Goal: Information Seeking & Learning: Learn about a topic

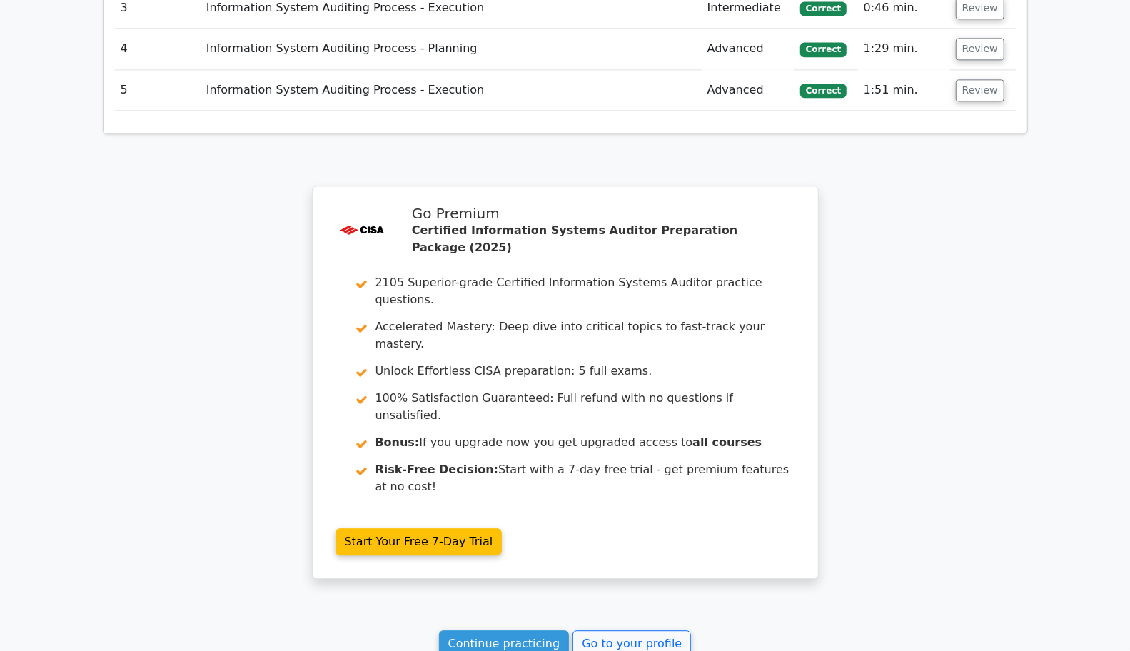
scroll to position [2069, 0]
click at [504, 631] on link "Continue practicing" at bounding box center [504, 644] width 131 height 27
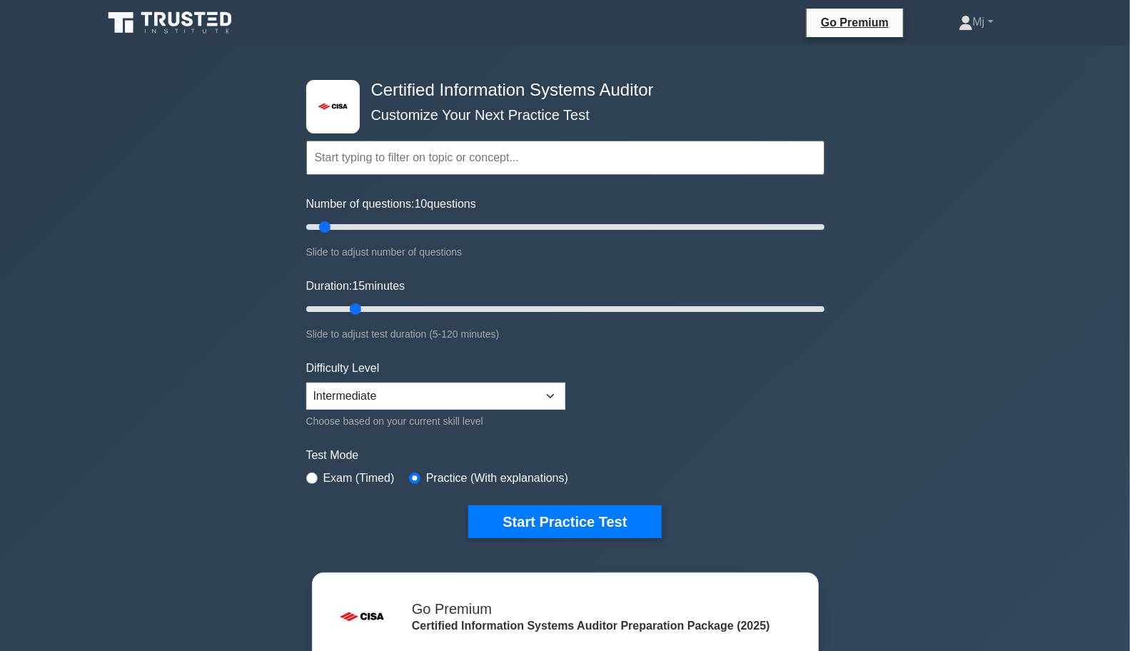
type input "15"
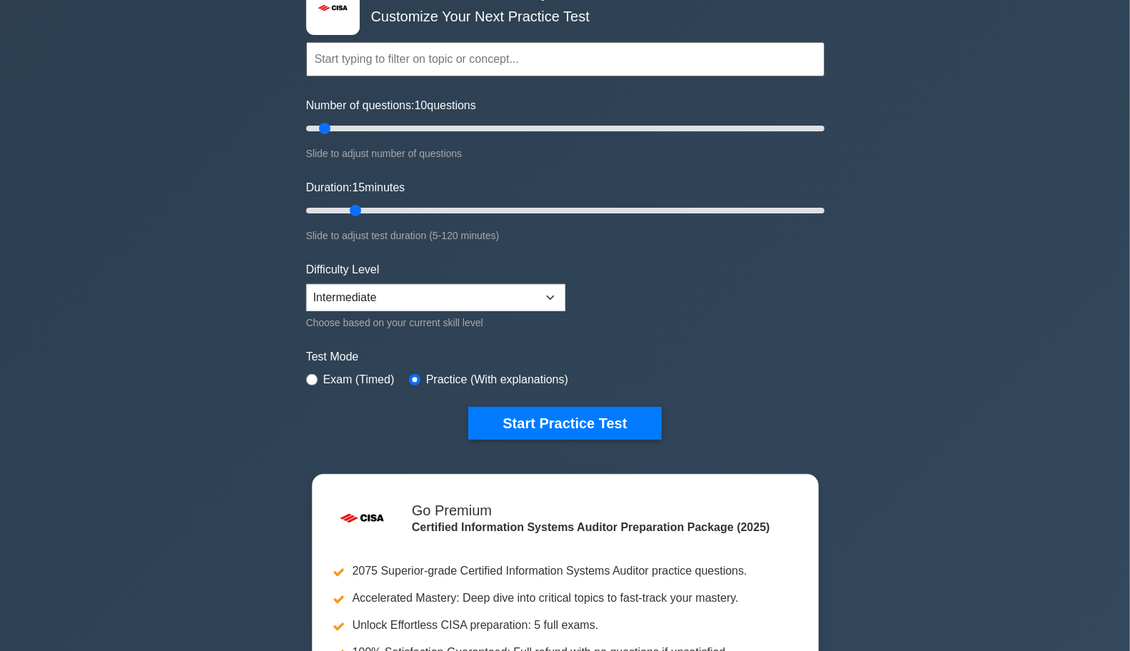
scroll to position [97, 0]
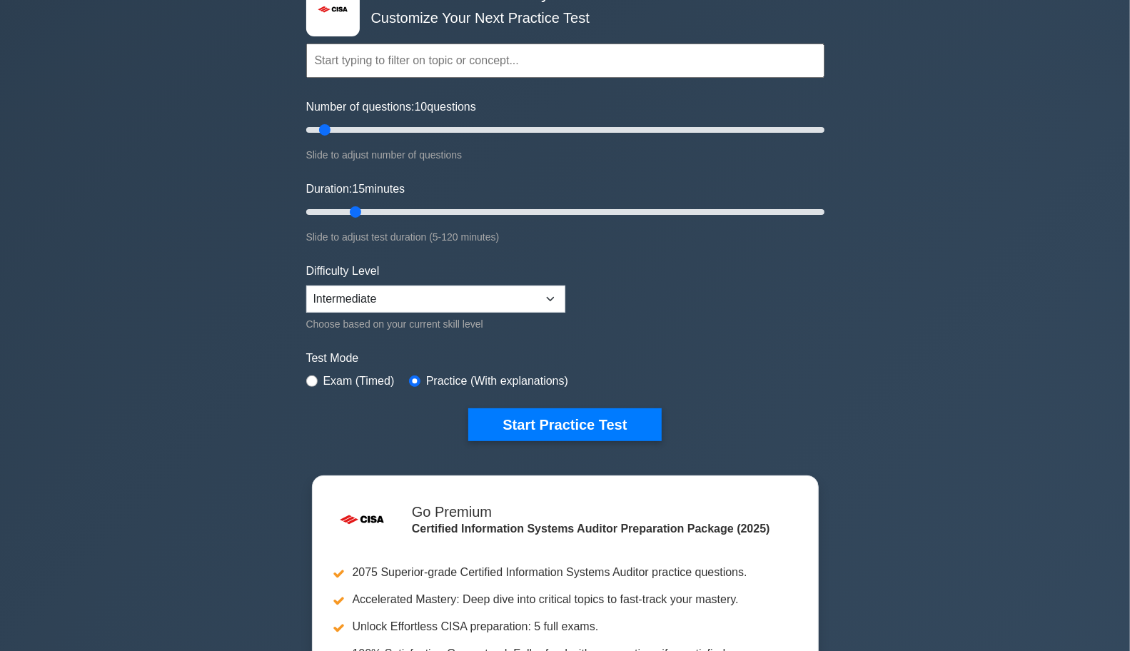
click at [554, 425] on button "Start Practice Test" at bounding box center [564, 424] width 193 height 33
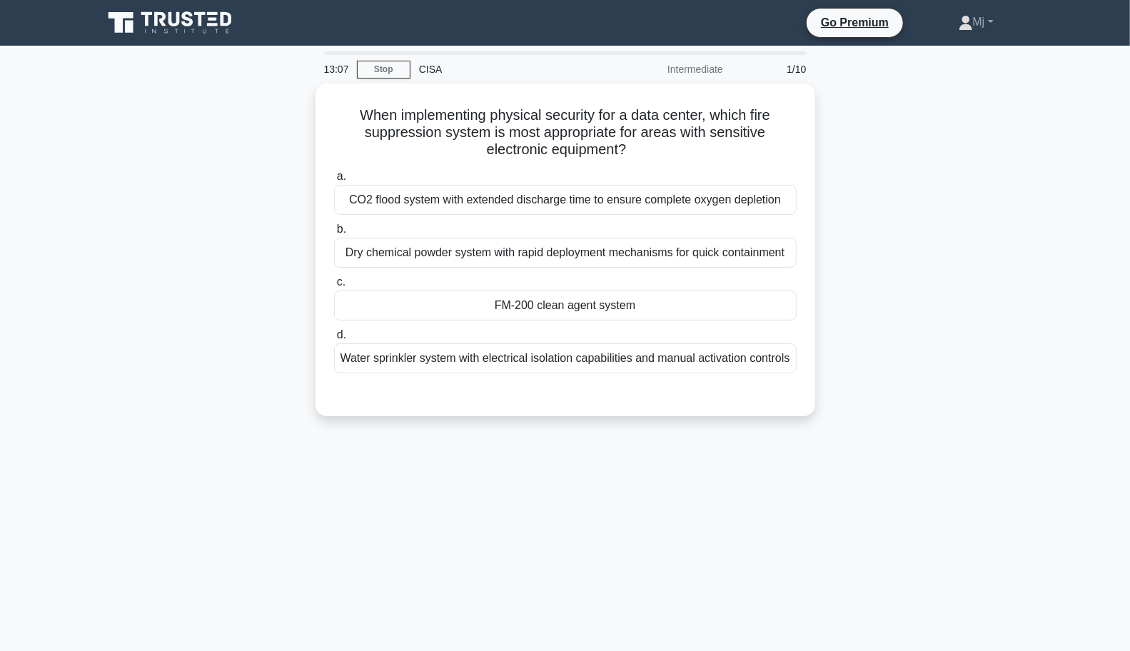
click at [1097, 592] on main "13:07 Stop CISA Intermediate 1/10 When implementing physical security for a dat…" at bounding box center [565, 408] width 1130 height 725
click at [747, 258] on div "Dry chemical powder system with rapid deployment mechanisms for quick containme…" at bounding box center [565, 253] width 462 height 30
click at [334, 234] on input "b. Dry chemical powder system with rapid deployment mechanisms for quick contai…" at bounding box center [334, 229] width 0 height 9
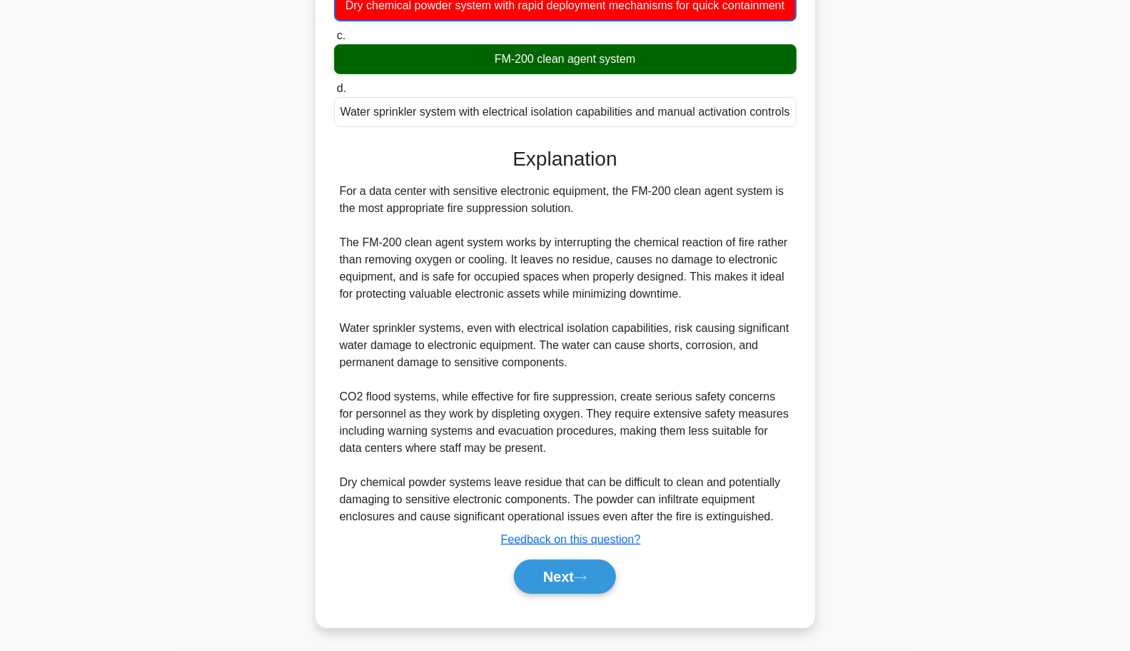
scroll to position [251, 0]
click at [559, 584] on button "Next" at bounding box center [565, 576] width 102 height 34
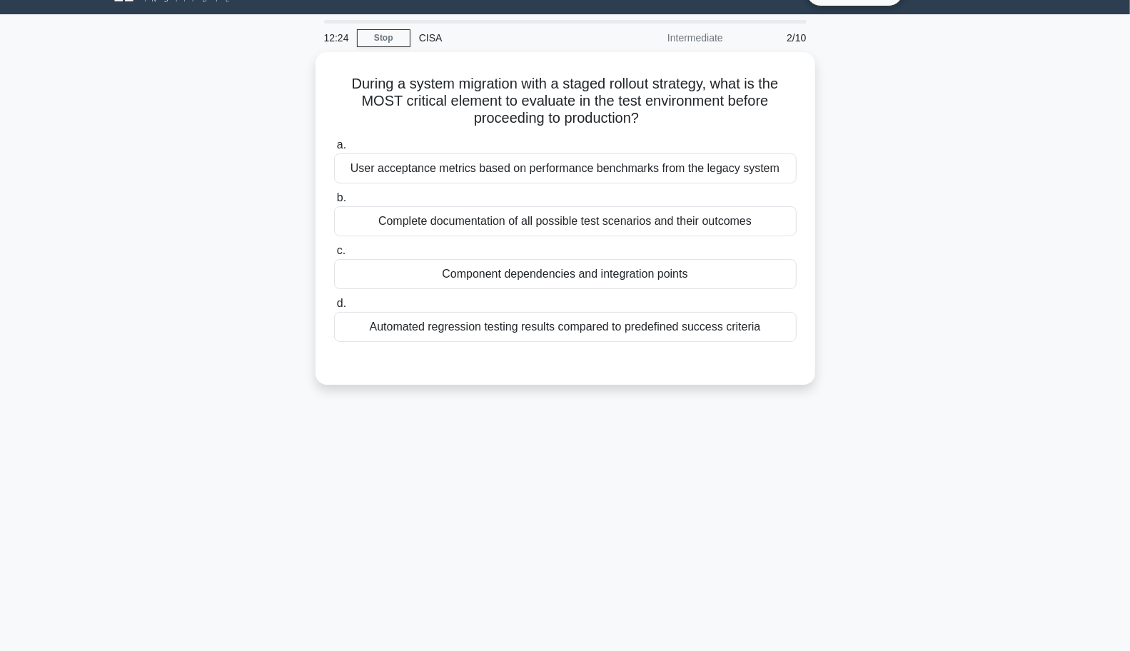
scroll to position [0, 0]
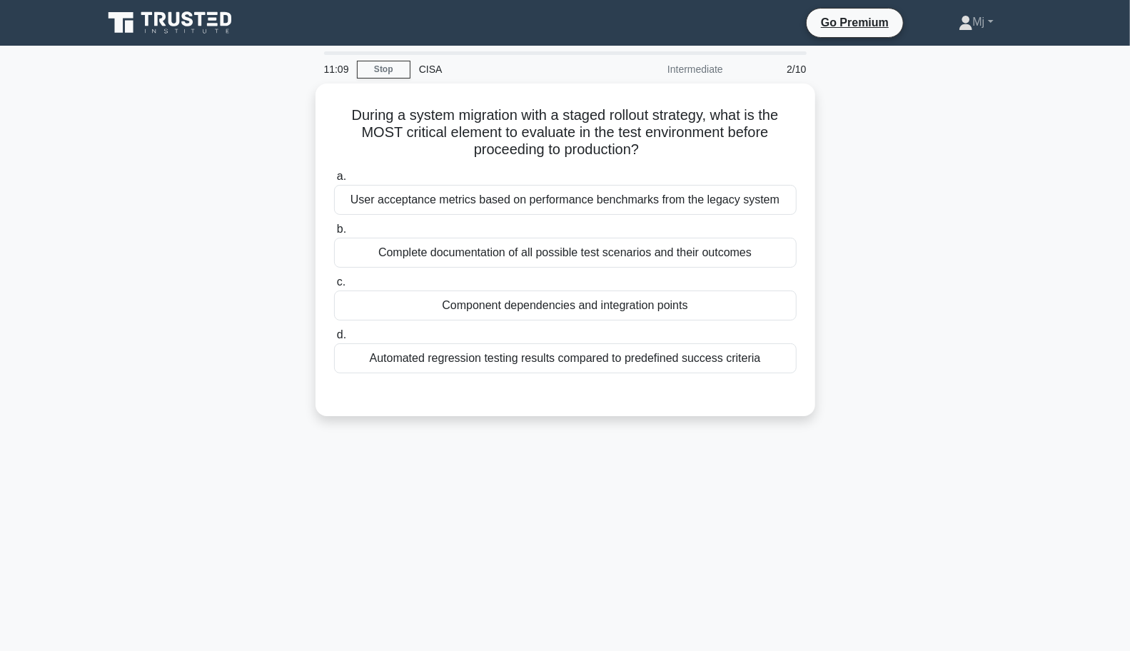
click at [696, 310] on div "Component dependencies and integration points" at bounding box center [565, 305] width 462 height 30
click at [334, 287] on input "c. Component dependencies and integration points" at bounding box center [334, 282] width 0 height 9
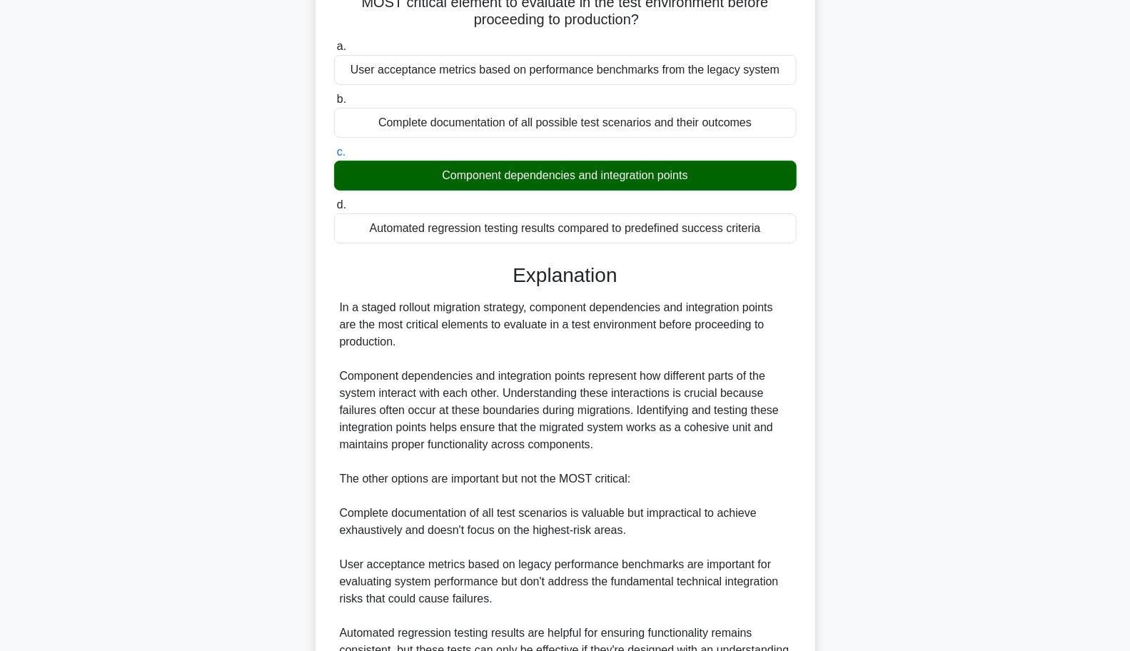
scroll to position [278, 0]
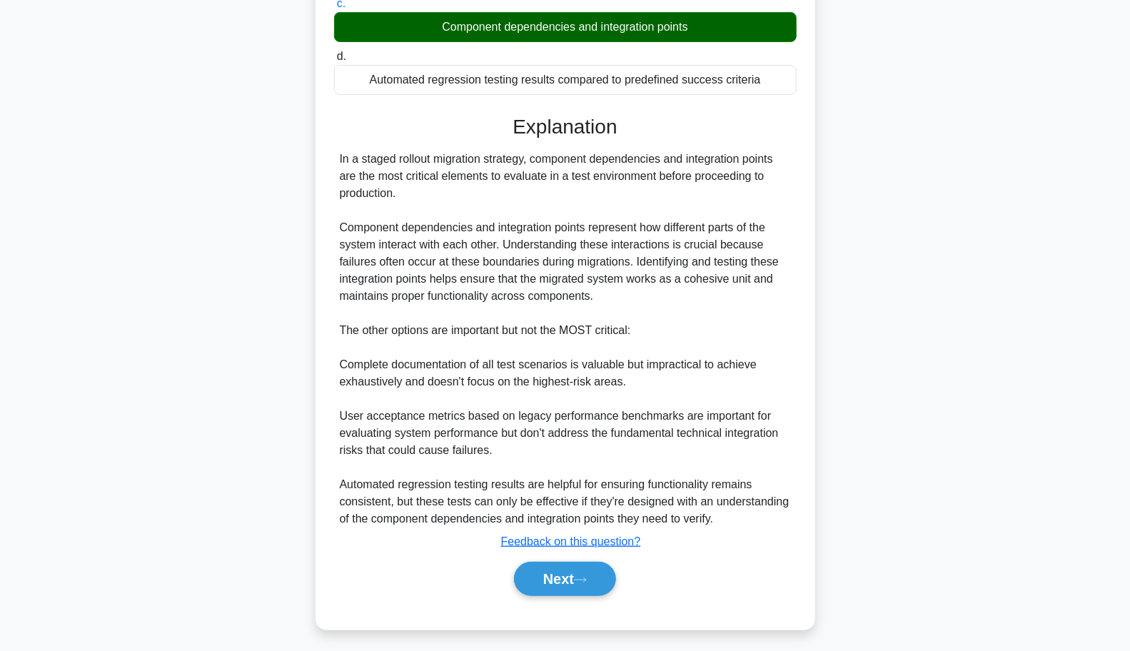
click at [578, 577] on button "Next" at bounding box center [565, 579] width 102 height 34
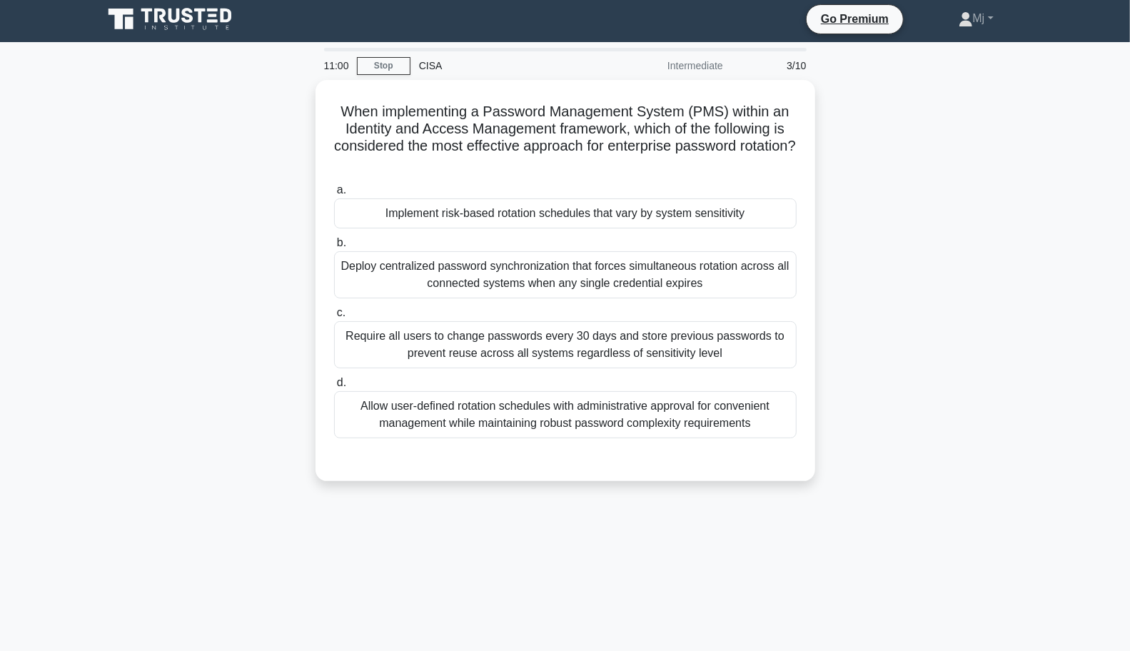
scroll to position [0, 0]
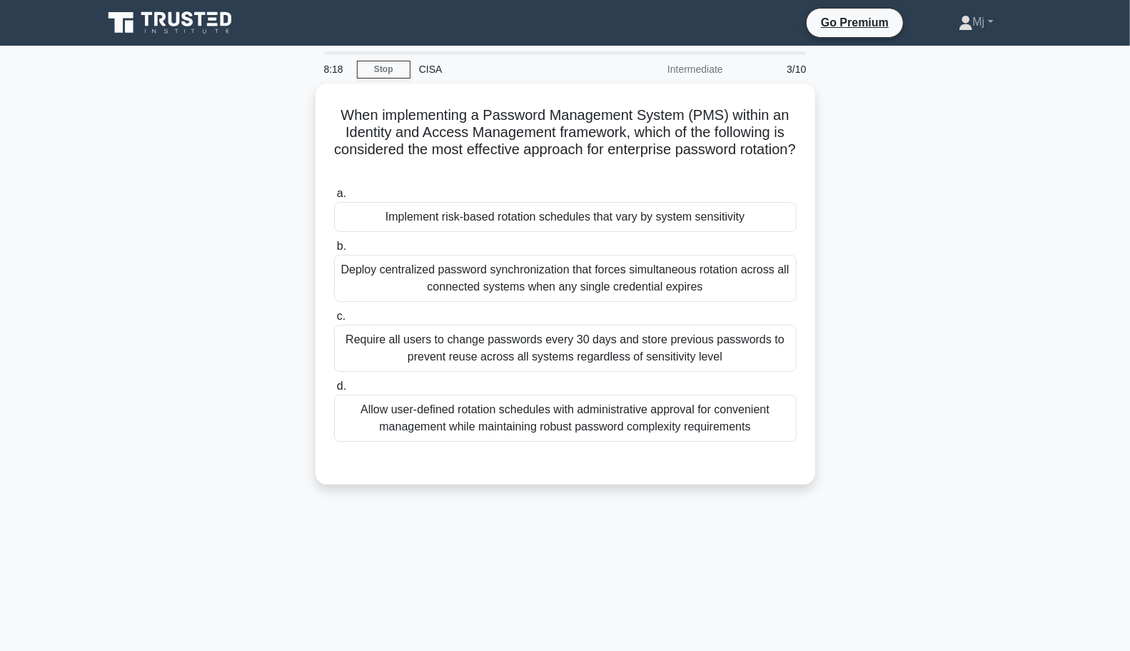
click at [686, 210] on div "Implement risk-based rotation schedules that vary by system sensitivity" at bounding box center [565, 217] width 462 height 30
click at [334, 198] on input "a. Implement risk-based rotation schedules that vary by system sensitivity" at bounding box center [334, 193] width 0 height 9
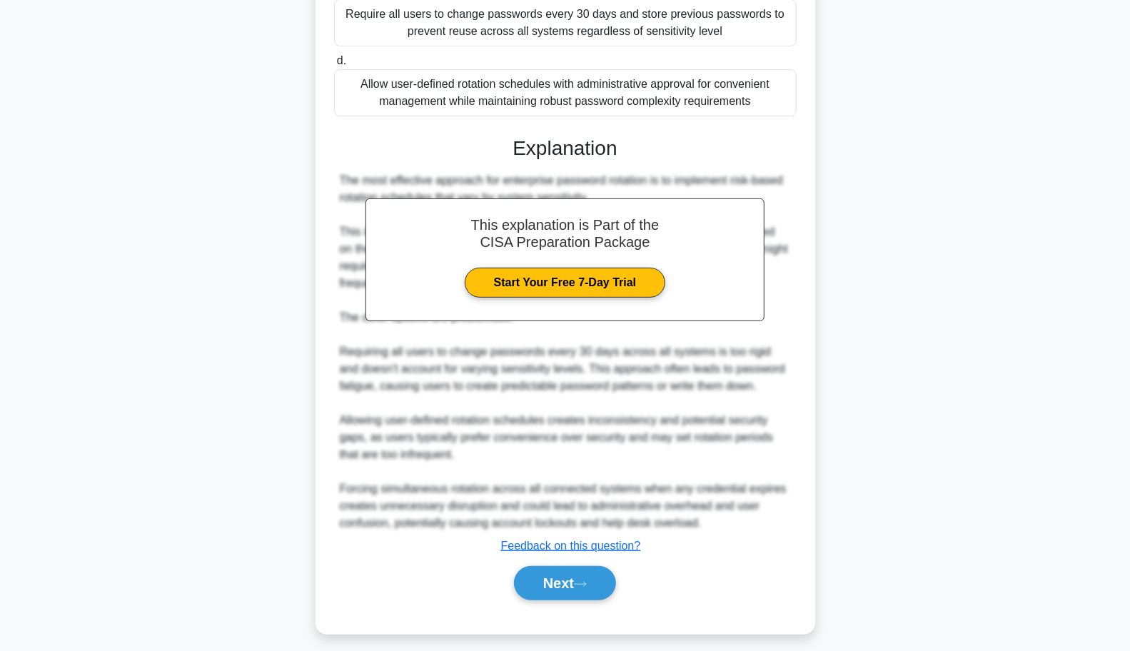
scroll to position [325, 0]
click at [569, 584] on button "Next" at bounding box center [565, 584] width 102 height 34
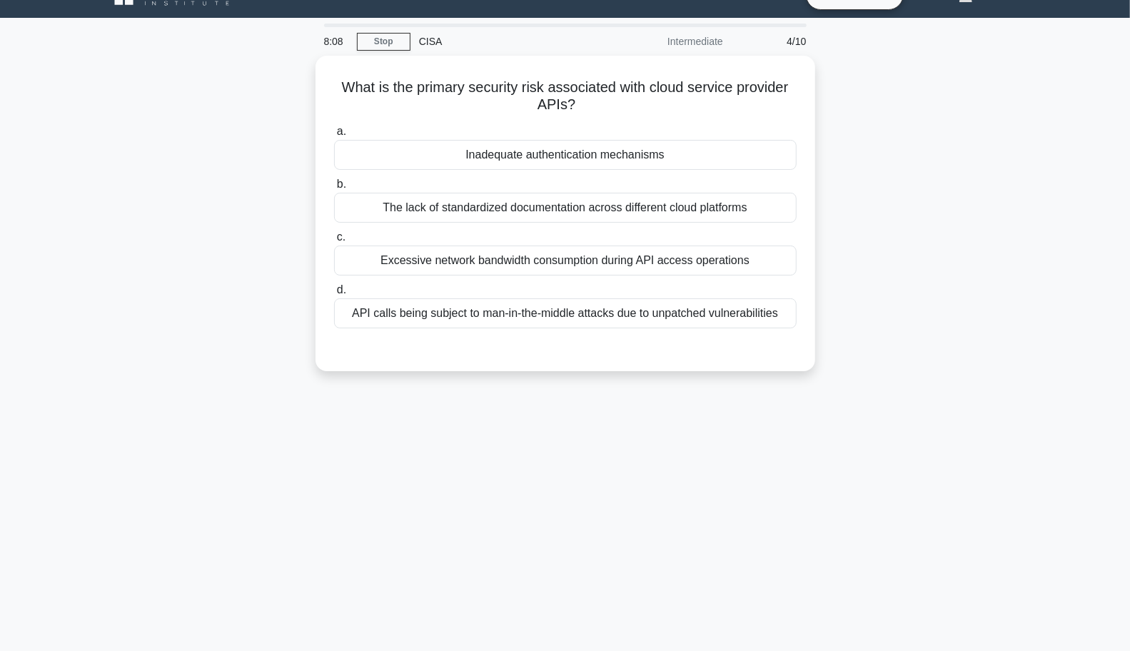
scroll to position [0, 0]
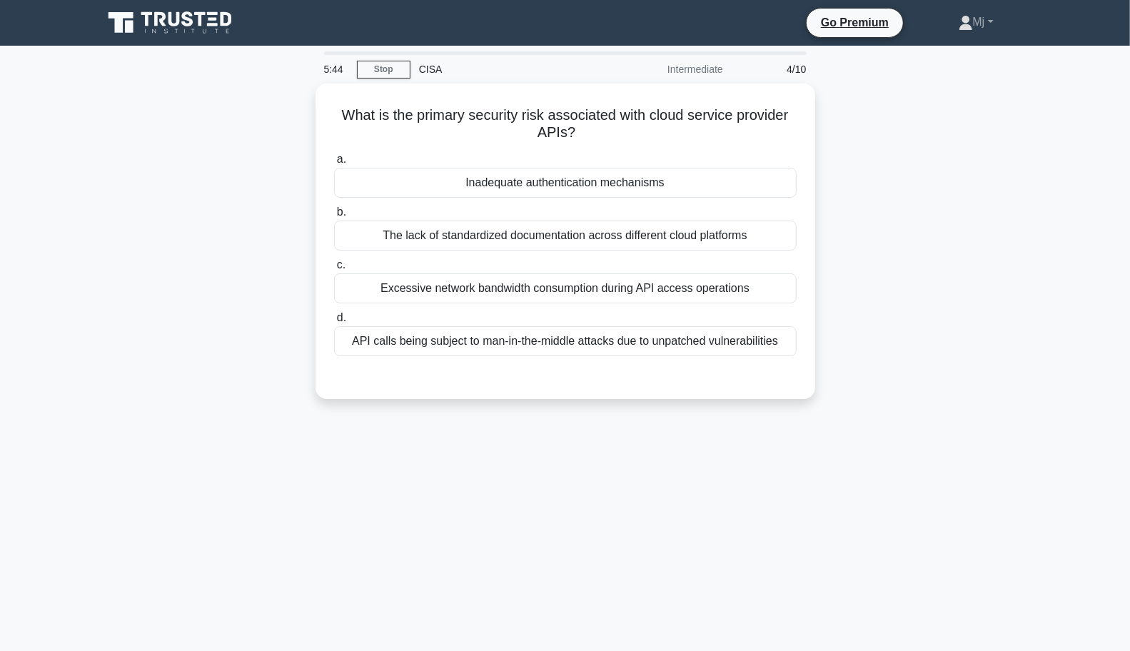
click at [621, 196] on div "Inadequate authentication mechanisms" at bounding box center [565, 183] width 462 height 30
click at [334, 164] on input "a. Inadequate authentication mechanisms" at bounding box center [334, 159] width 0 height 9
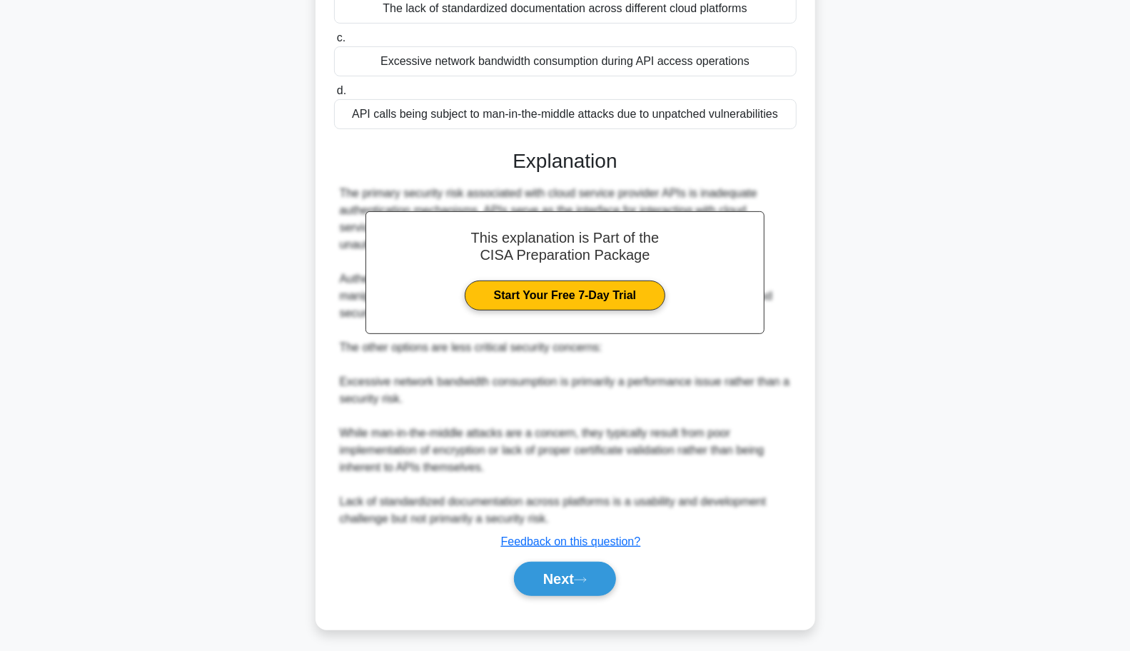
scroll to position [226, 0]
click at [569, 577] on button "Next" at bounding box center [565, 579] width 102 height 34
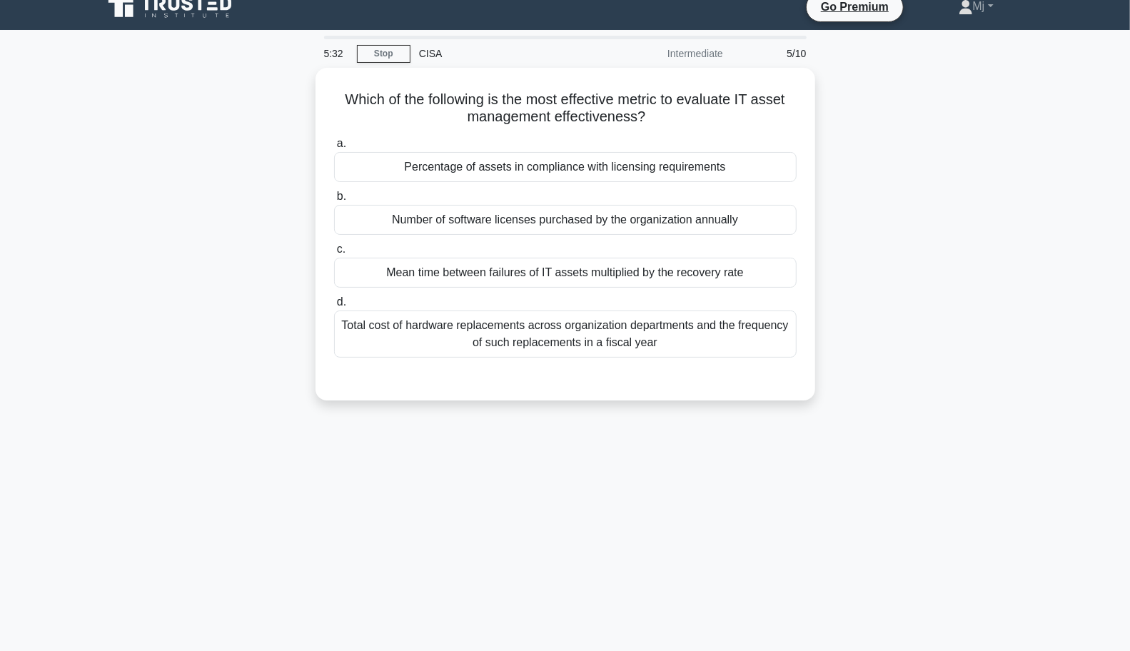
scroll to position [16, 0]
click at [674, 343] on div "Total cost of hardware replacements across organization departments and the fre…" at bounding box center [565, 333] width 462 height 47
click at [334, 307] on input "d. Total cost of hardware replacements across organization departments and the …" at bounding box center [334, 302] width 0 height 9
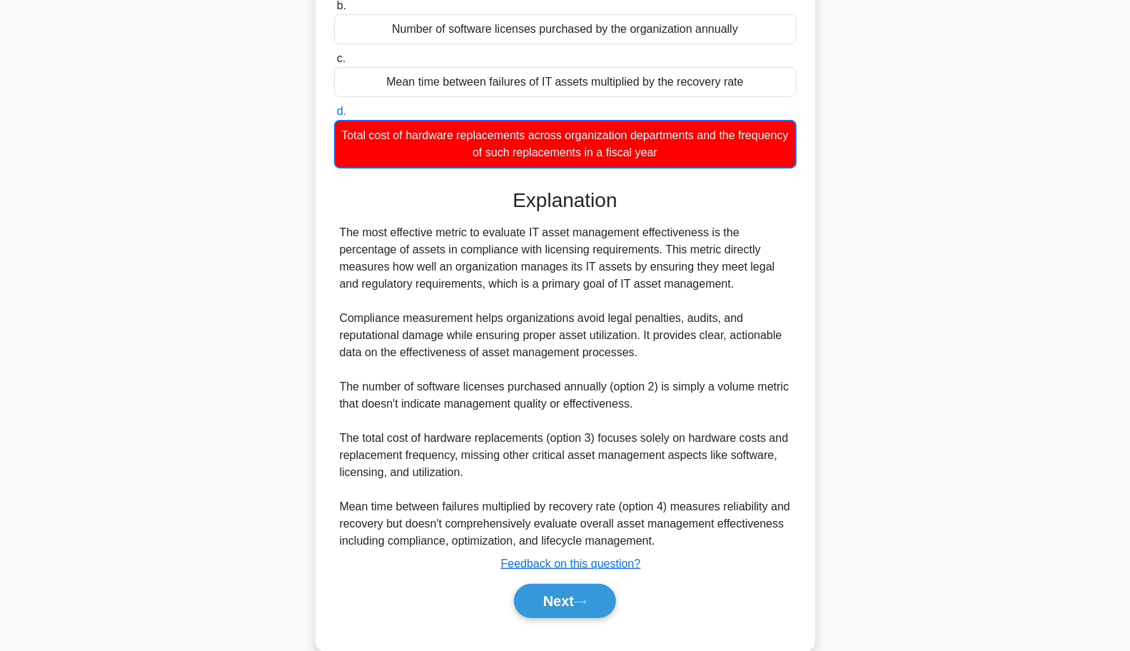
scroll to position [229, 0]
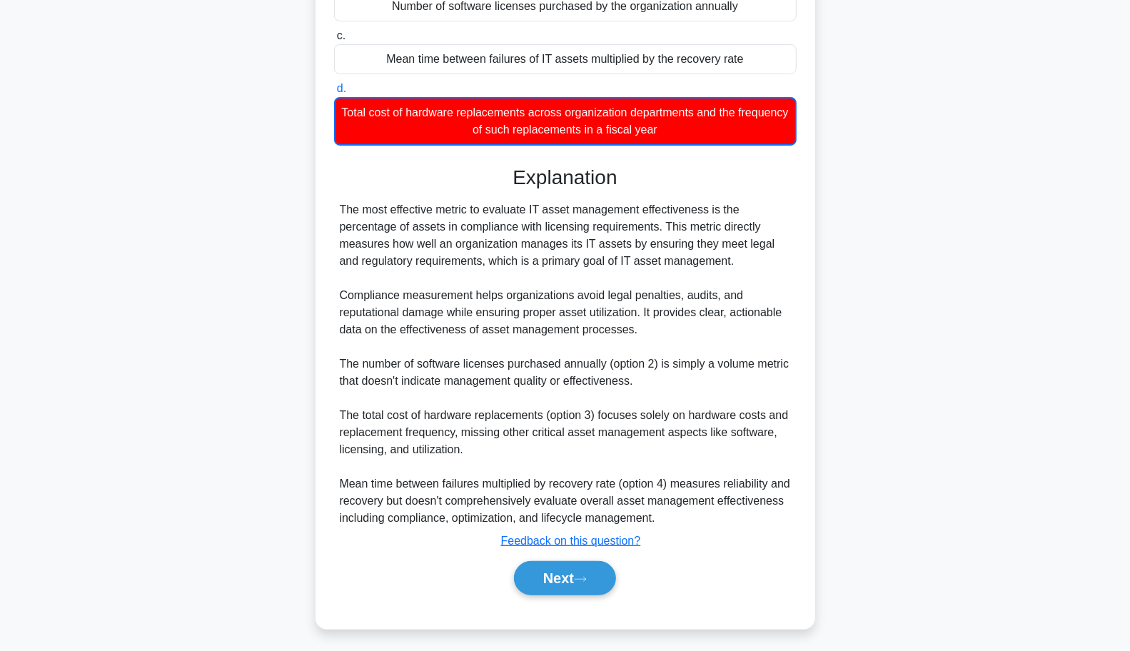
click at [574, 575] on button "Next" at bounding box center [565, 578] width 102 height 34
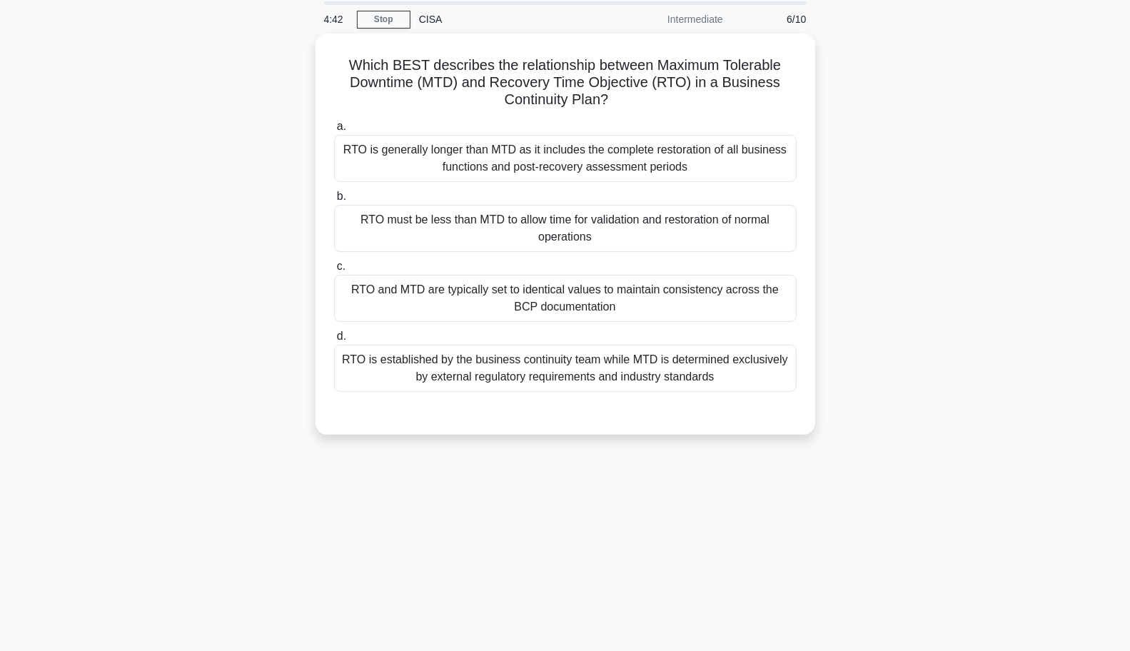
scroll to position [0, 0]
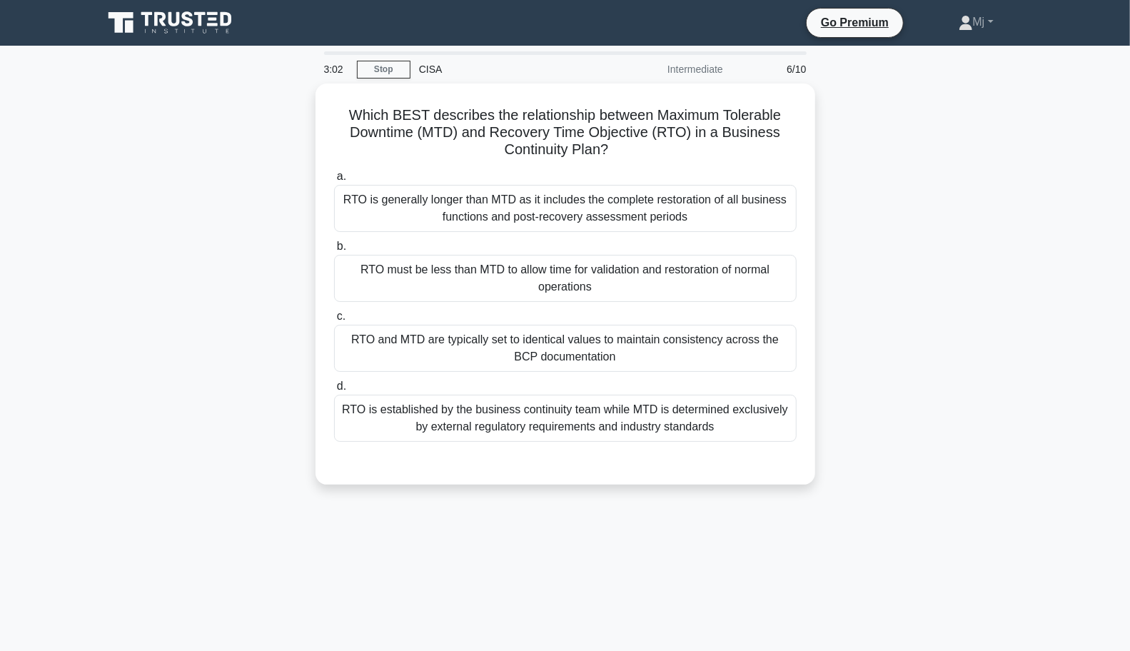
click at [746, 283] on div "RTO must be less than MTD to allow time for validation and restoration of norma…" at bounding box center [565, 278] width 462 height 47
click at [334, 251] on input "b. RTO must be less than MTD to allow time for validation and restoration of no…" at bounding box center [334, 246] width 0 height 9
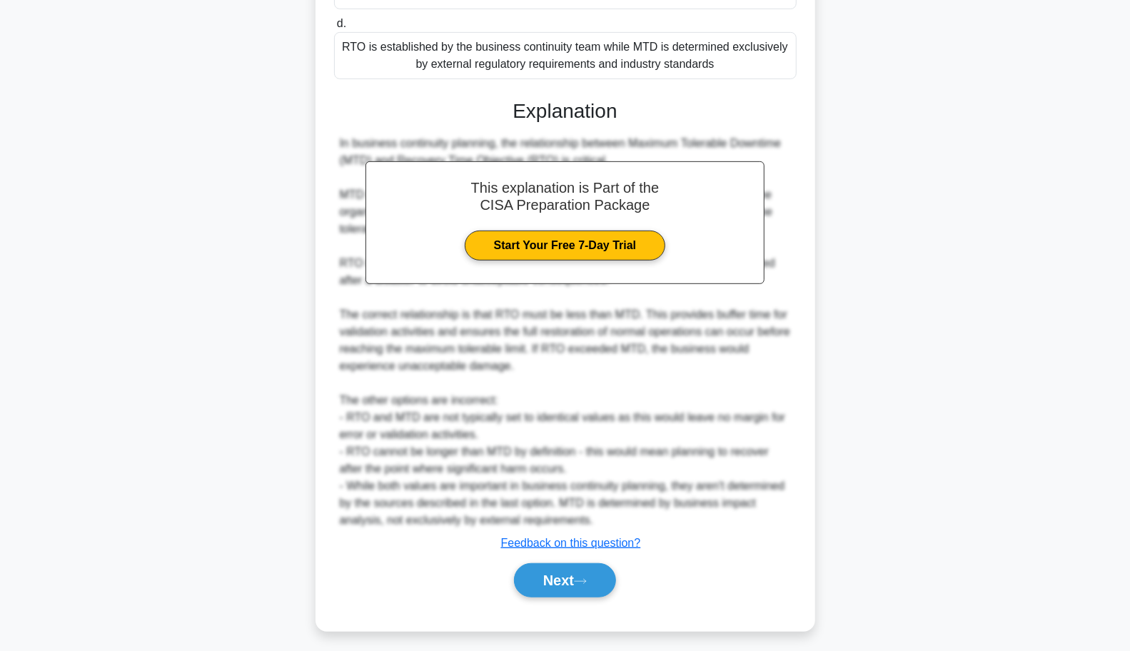
scroll to position [360, 0]
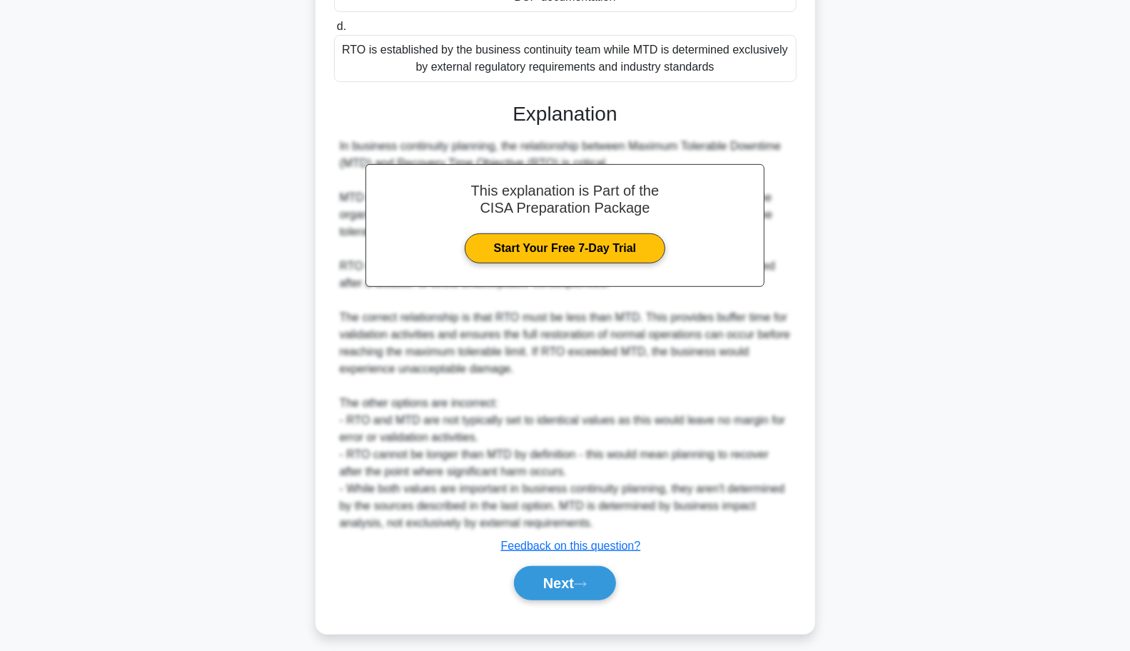
click at [575, 579] on button "Next" at bounding box center [565, 583] width 102 height 34
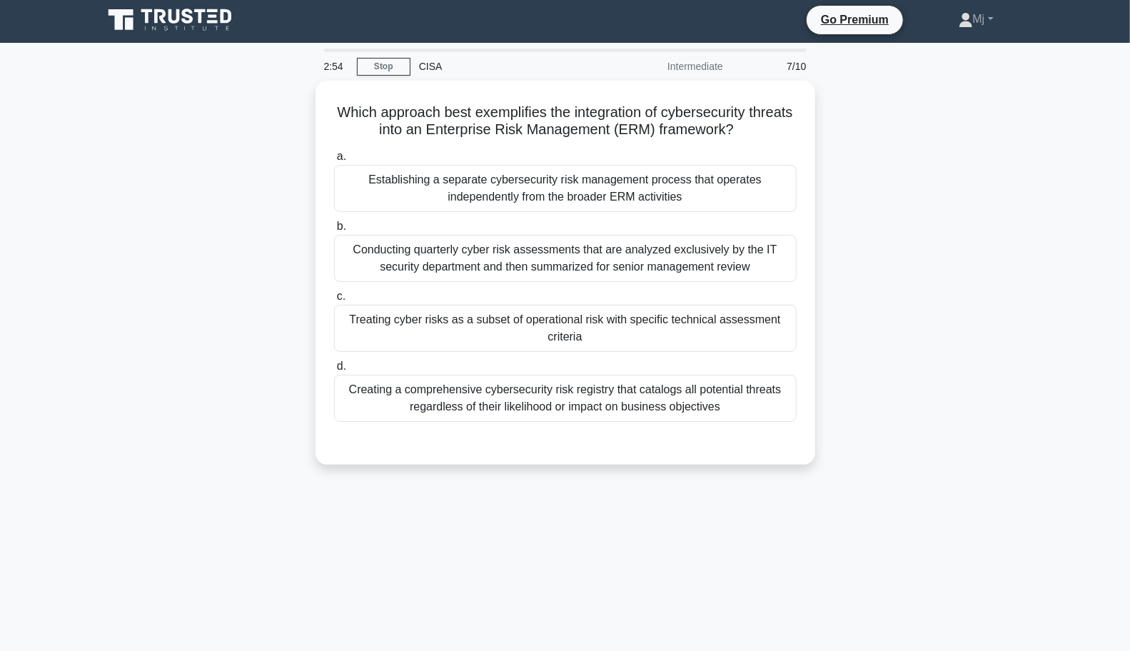
scroll to position [0, 0]
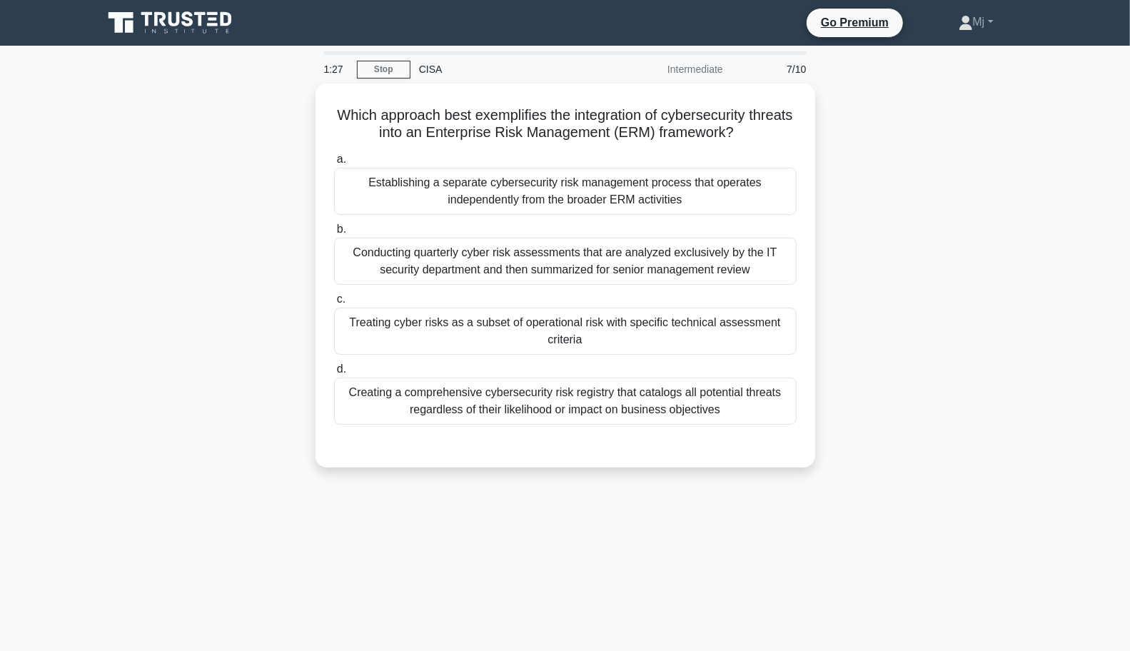
click at [666, 191] on div "Establishing a separate cybersecurity risk management process that operates ind…" at bounding box center [565, 191] width 462 height 47
click at [334, 164] on input "a. Establishing a separate cybersecurity risk management process that operates …" at bounding box center [334, 159] width 0 height 9
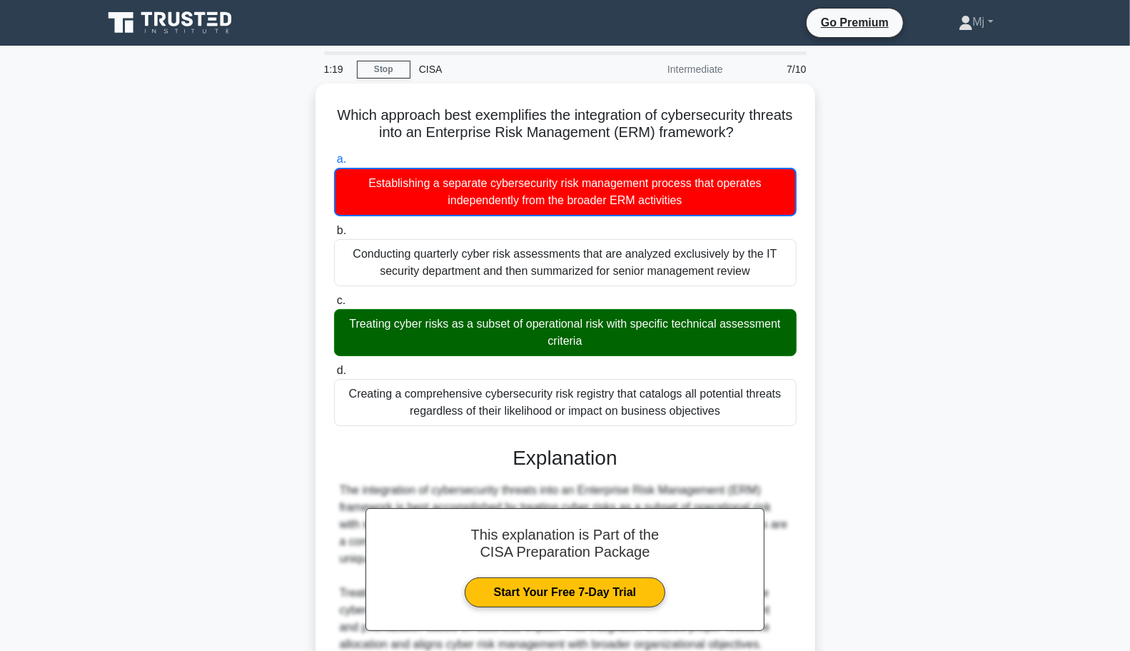
click at [382, 71] on link "Stop" at bounding box center [384, 70] width 54 height 18
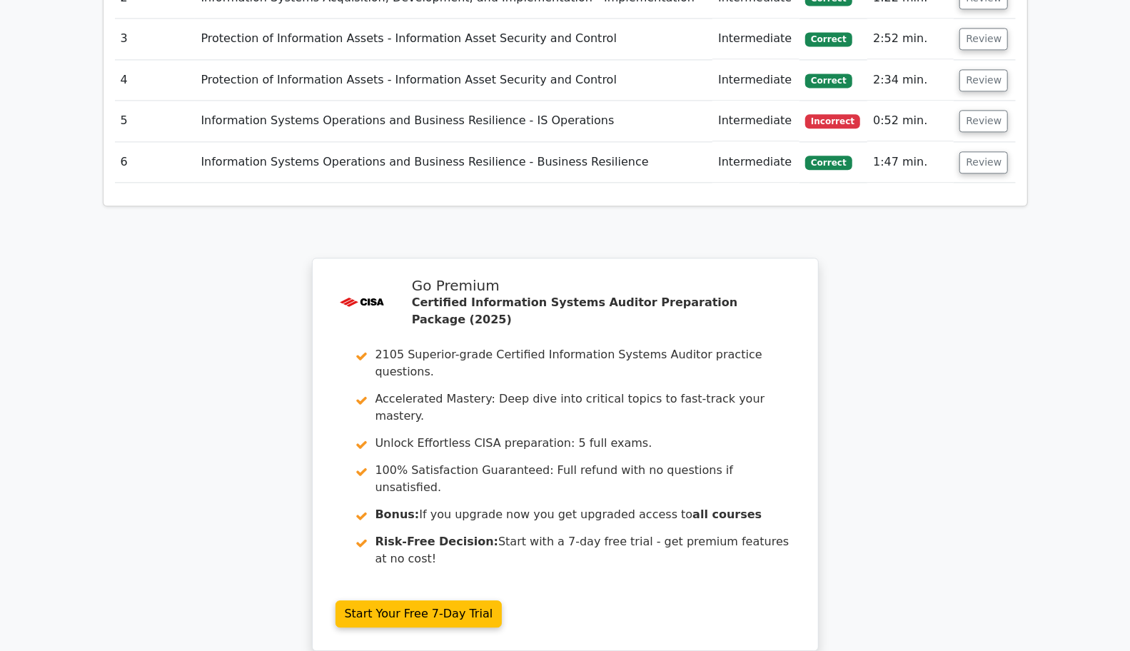
scroll to position [2027, 0]
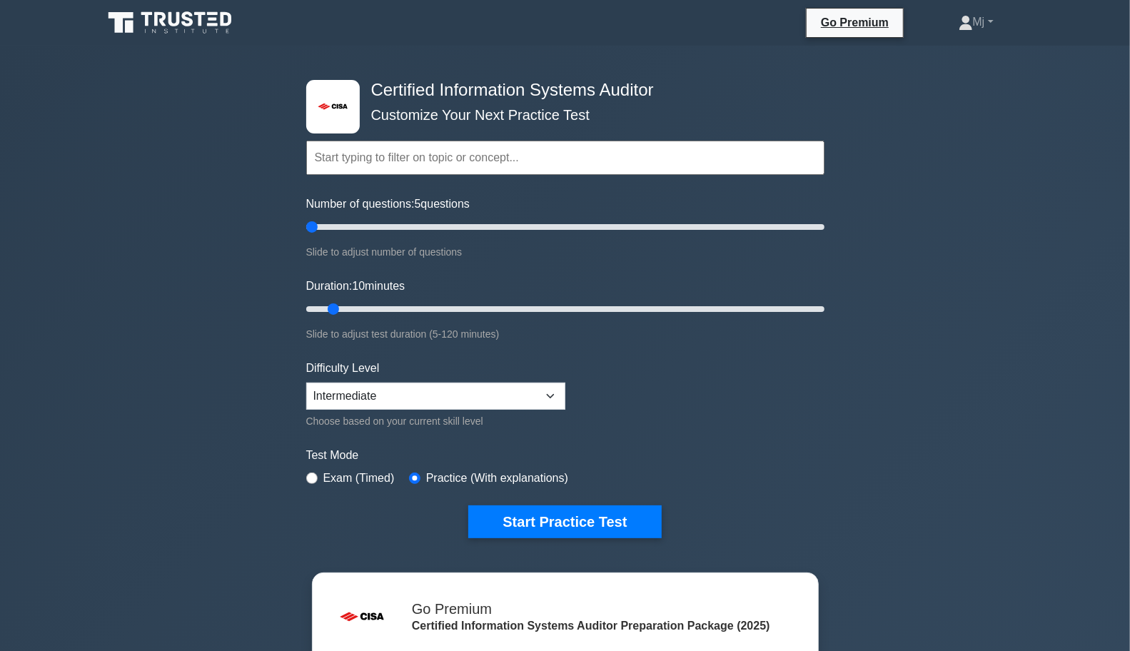
type input "5"
click at [551, 522] on button "Start Practice Test" at bounding box center [564, 521] width 193 height 33
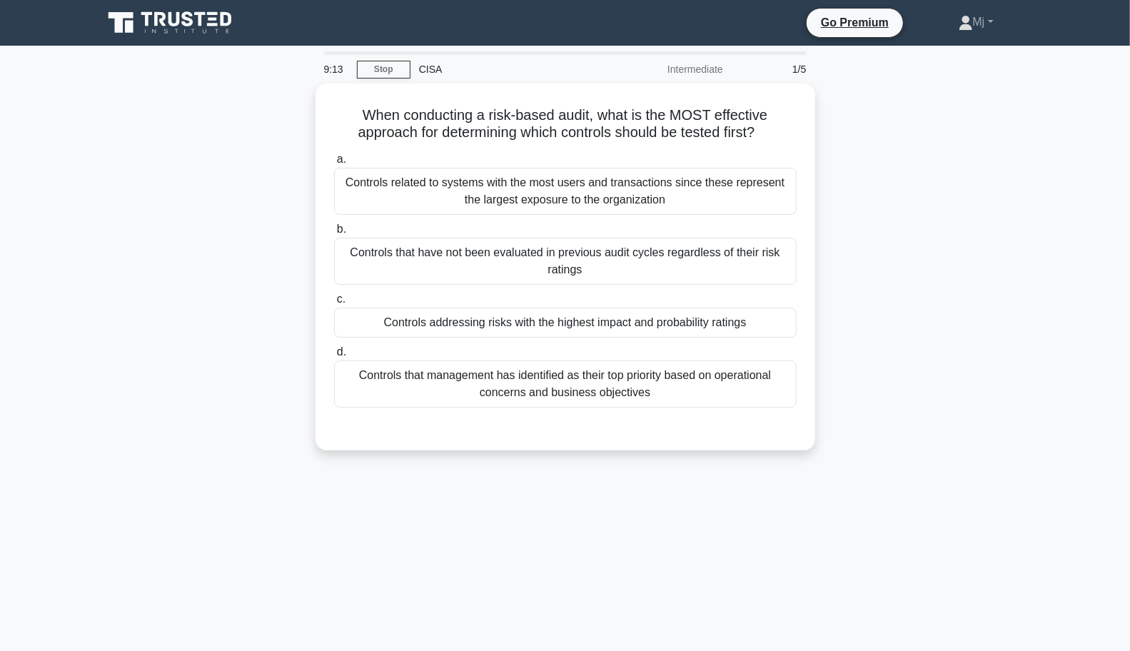
click at [649, 372] on div "Controls that management has identified as their top priority based on operatio…" at bounding box center [565, 383] width 462 height 47
click at [334, 357] on input "d. Controls that management has identified as their top priority based on opera…" at bounding box center [334, 352] width 0 height 9
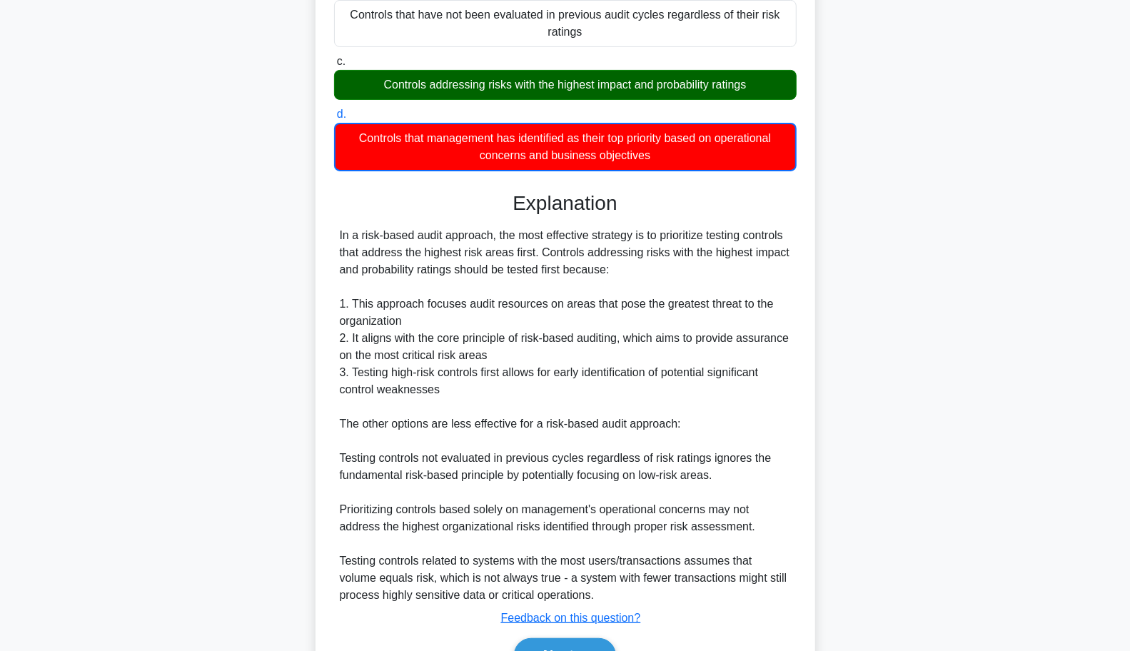
scroll to position [315, 0]
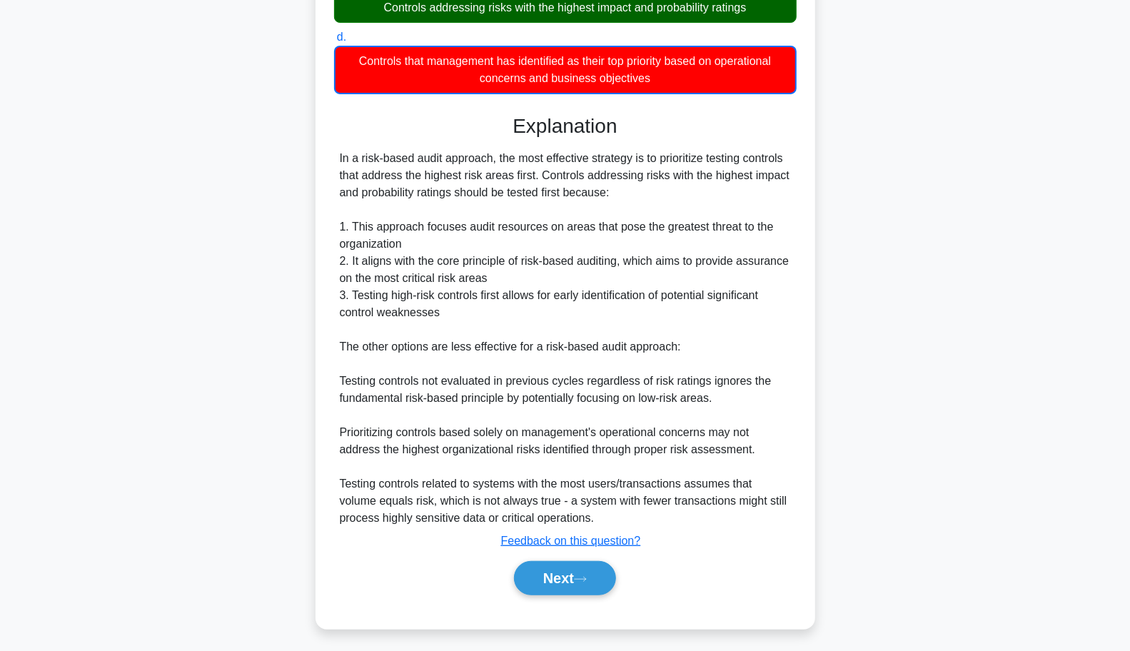
click at [571, 575] on button "Next" at bounding box center [565, 578] width 102 height 34
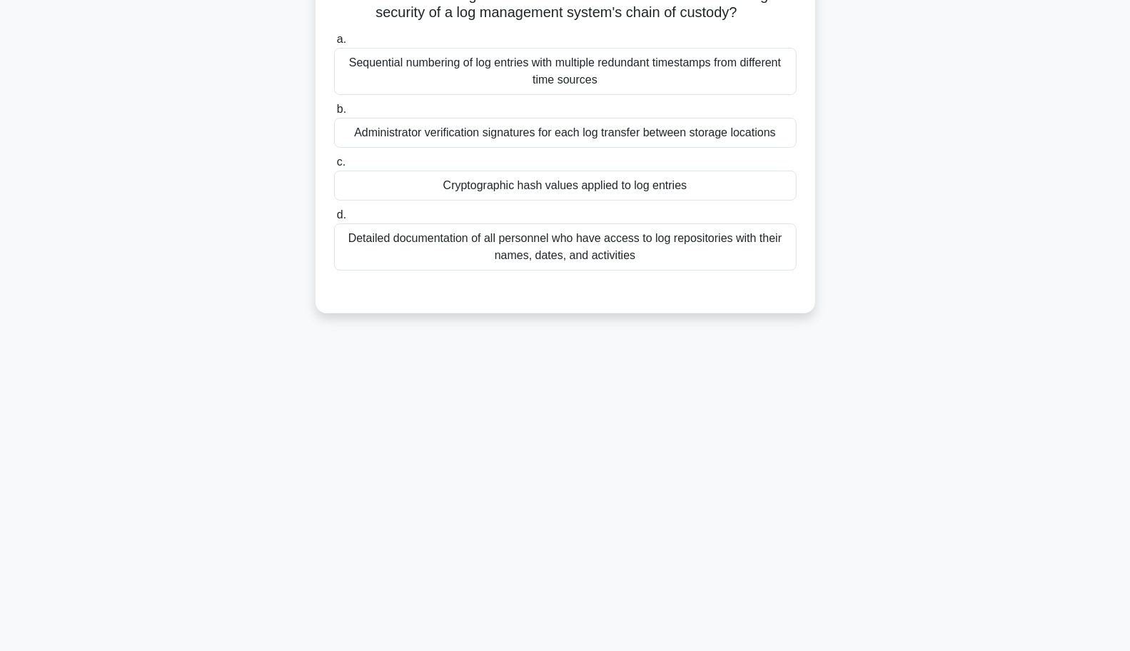
scroll to position [0, 0]
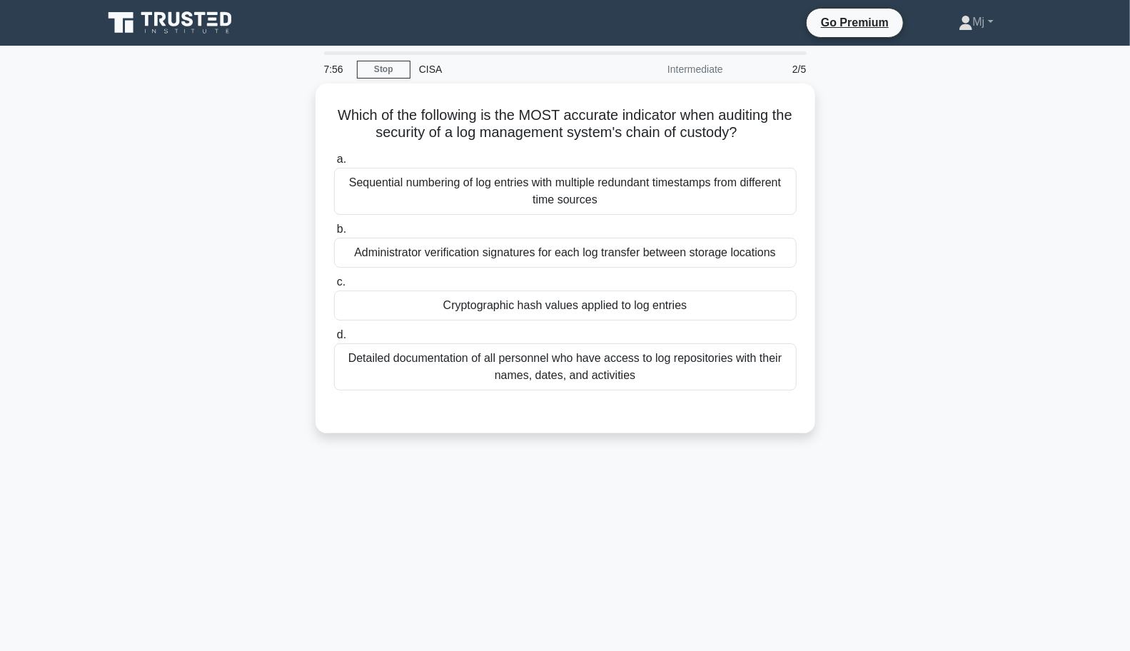
click at [739, 258] on div "Administrator verification signatures for each log transfer between storage loc…" at bounding box center [565, 253] width 462 height 30
click at [334, 234] on input "b. Administrator verification signatures for each log transfer between storage …" at bounding box center [334, 229] width 0 height 9
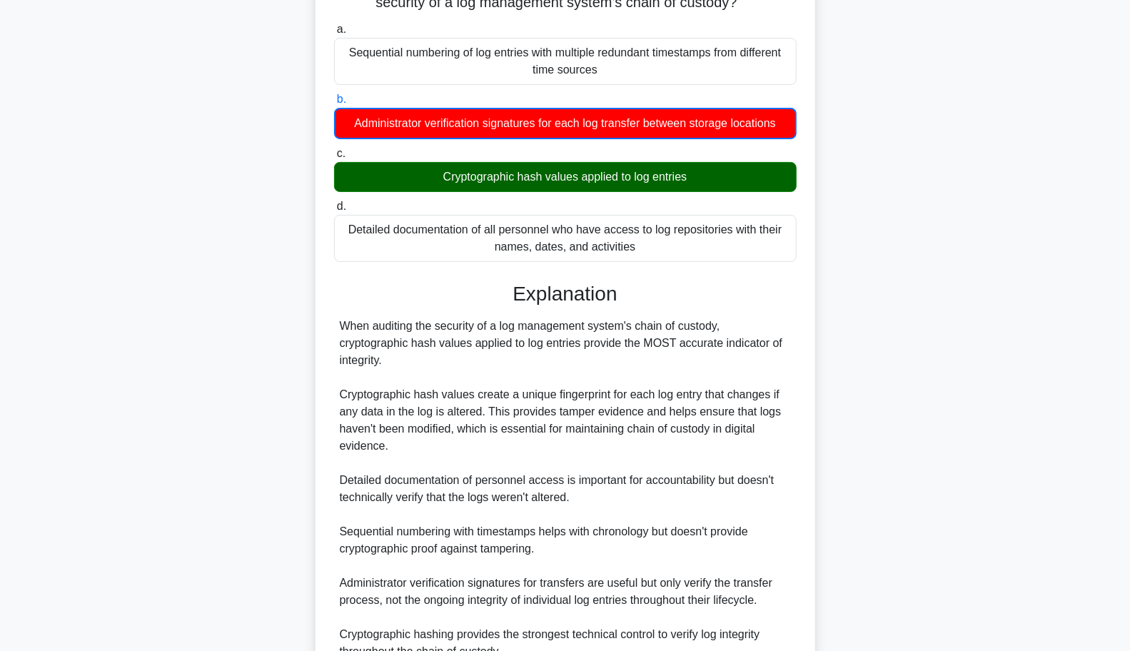
scroll to position [263, 0]
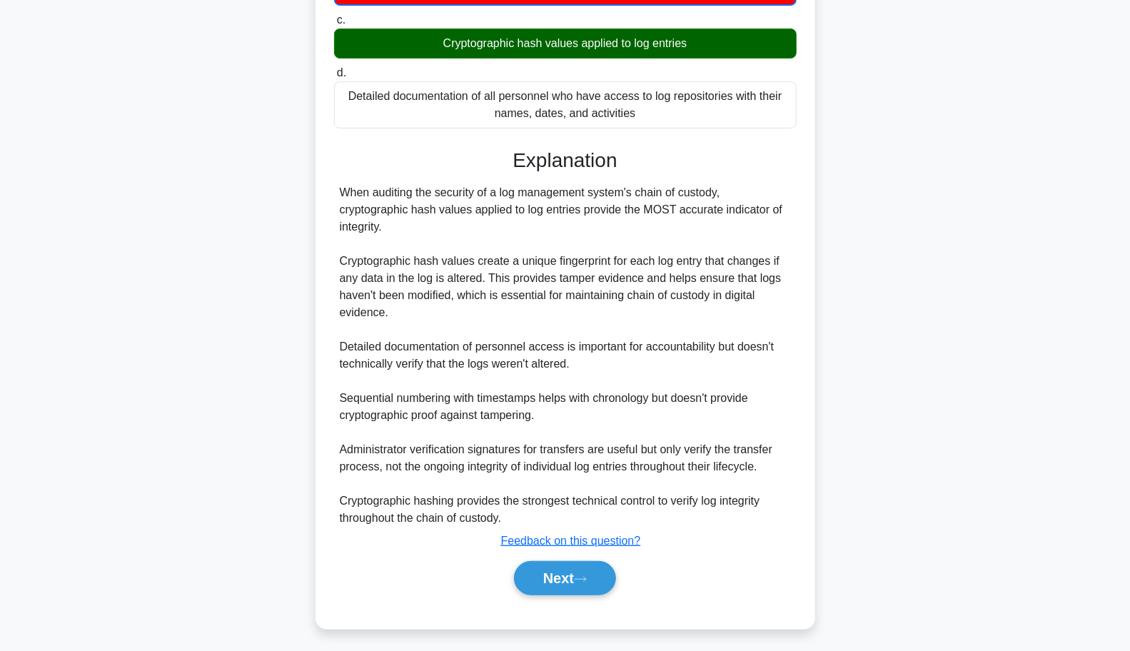
click at [559, 580] on button "Next" at bounding box center [565, 578] width 102 height 34
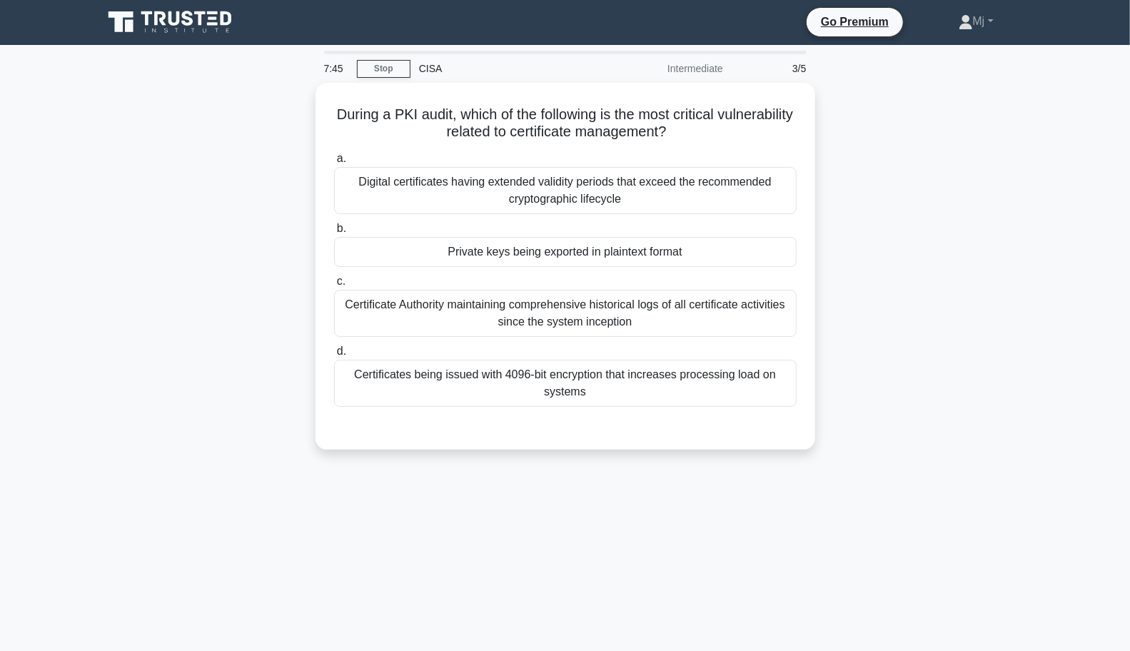
scroll to position [0, 0]
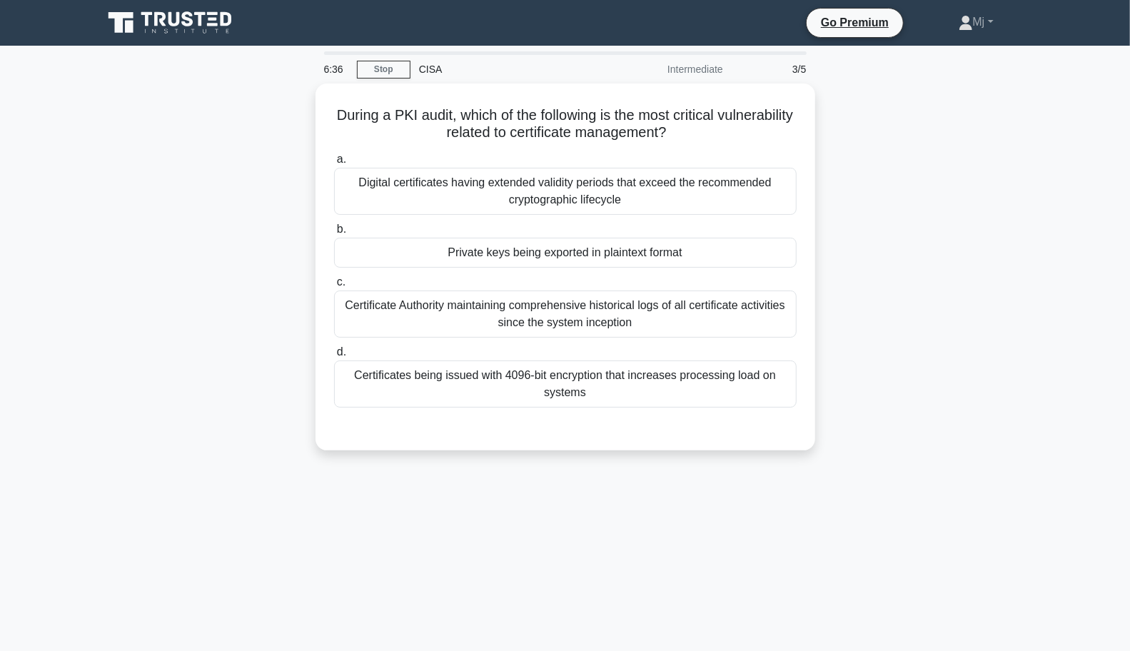
click at [725, 264] on div "Private keys being exported in plaintext format" at bounding box center [565, 253] width 462 height 30
click at [334, 234] on input "b. Private keys being exported in plaintext format" at bounding box center [334, 229] width 0 height 9
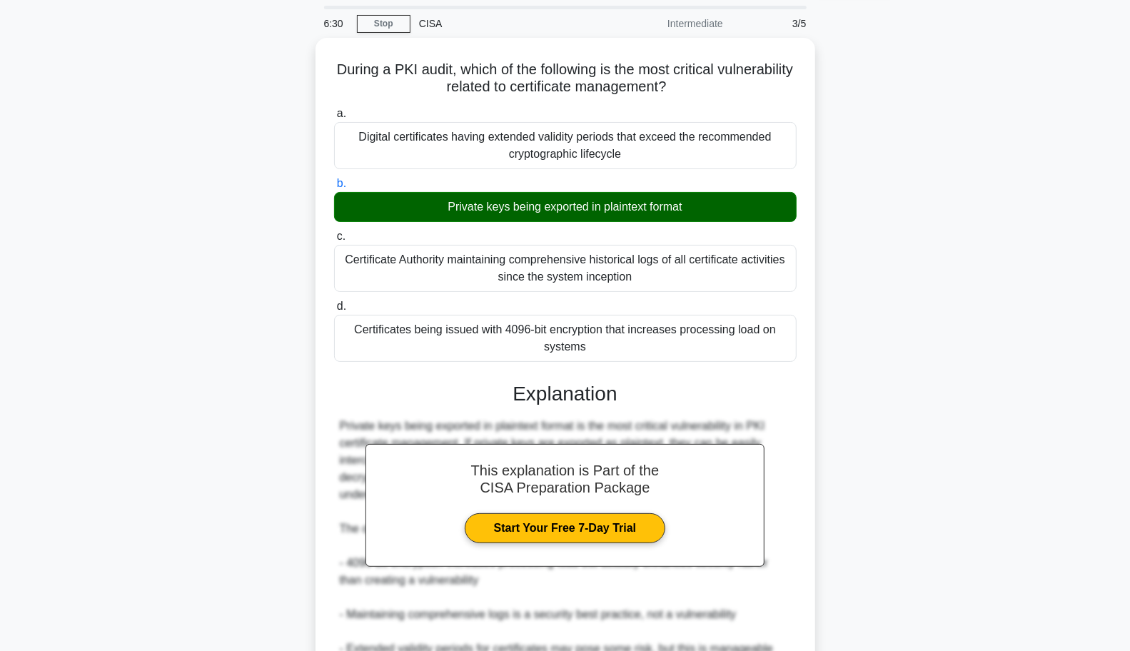
scroll to position [210, 0]
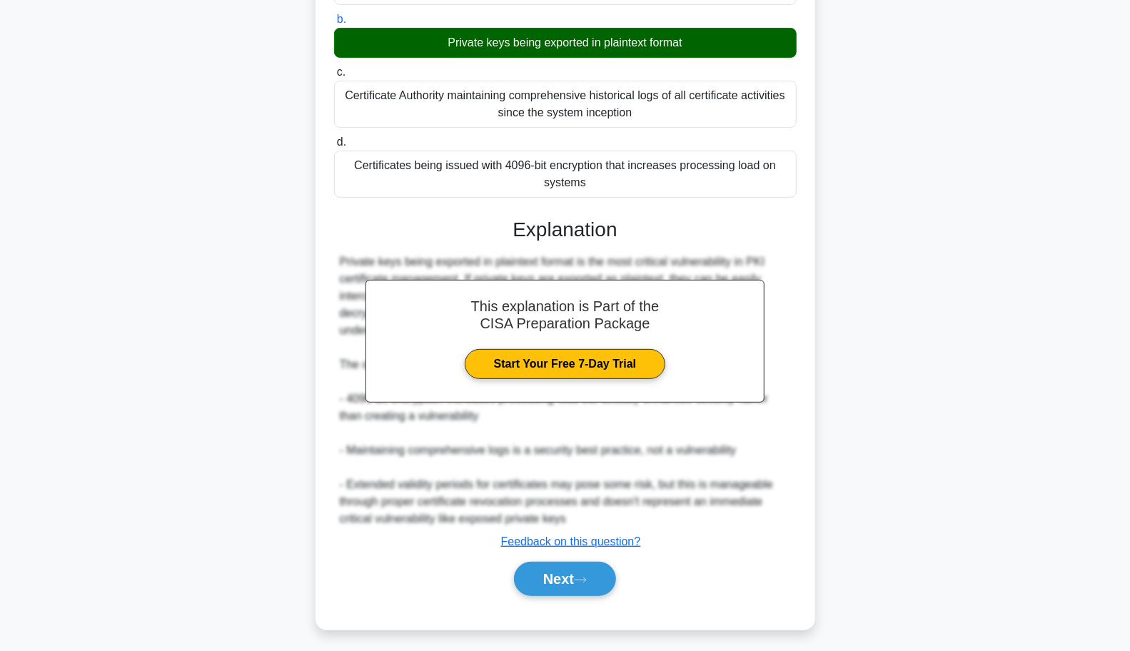
click at [557, 576] on button "Next" at bounding box center [565, 579] width 102 height 34
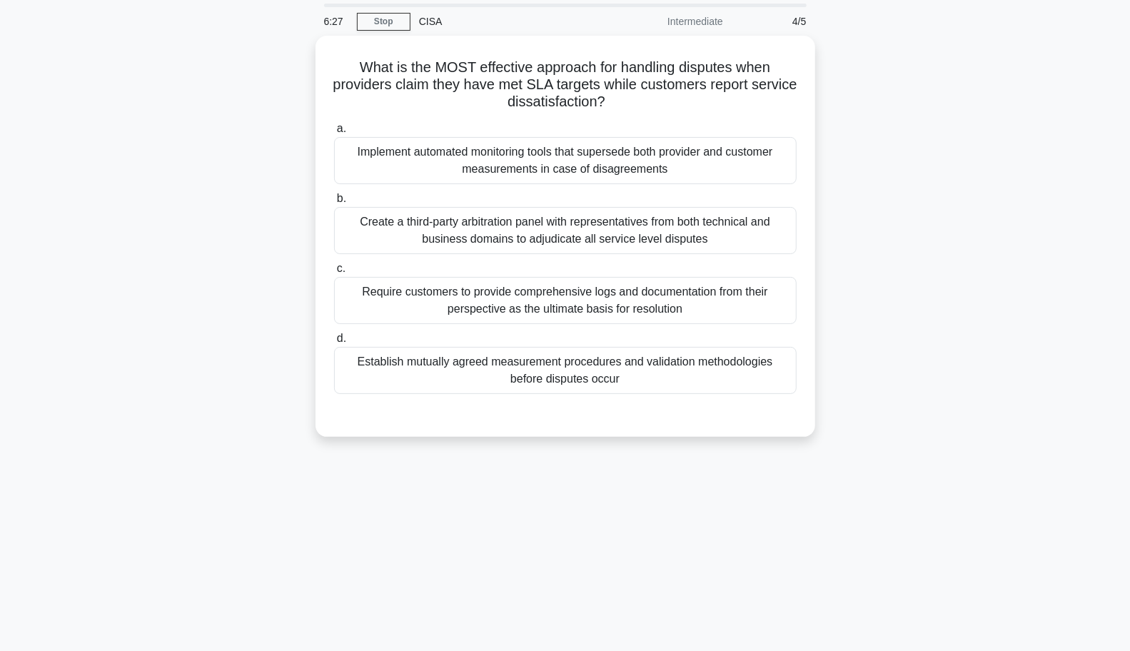
scroll to position [0, 0]
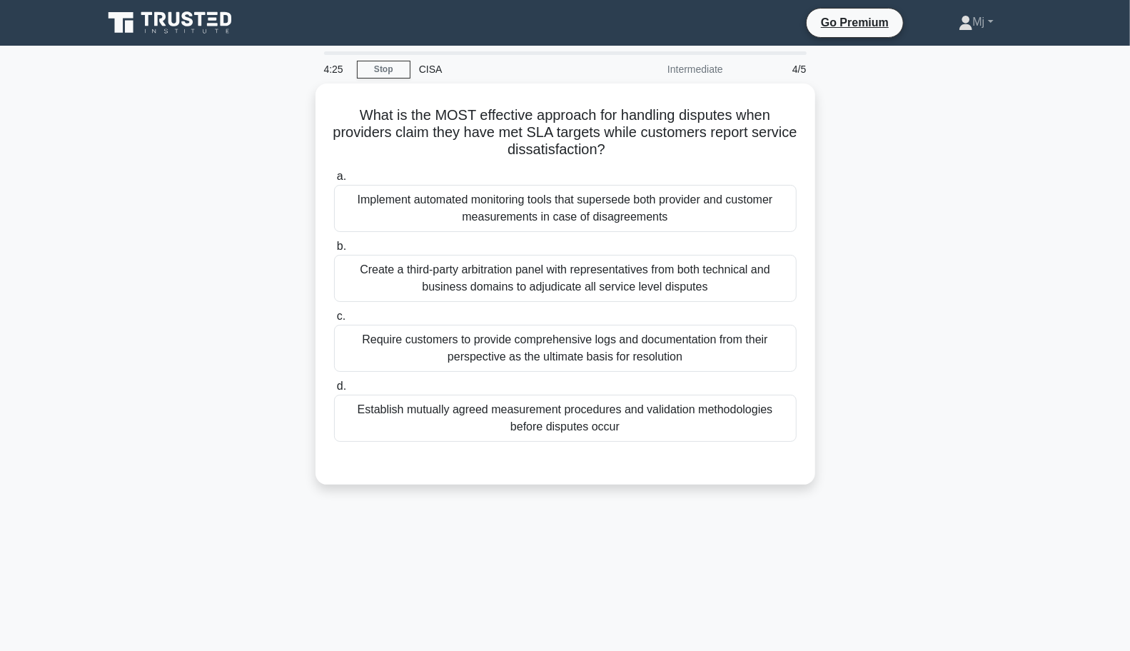
click at [751, 208] on div "Implement automated monitoring tools that supersede both provider and customer …" at bounding box center [565, 208] width 462 height 47
click at [334, 181] on input "a. Implement automated monitoring tools that supersede both provider and custom…" at bounding box center [334, 176] width 0 height 9
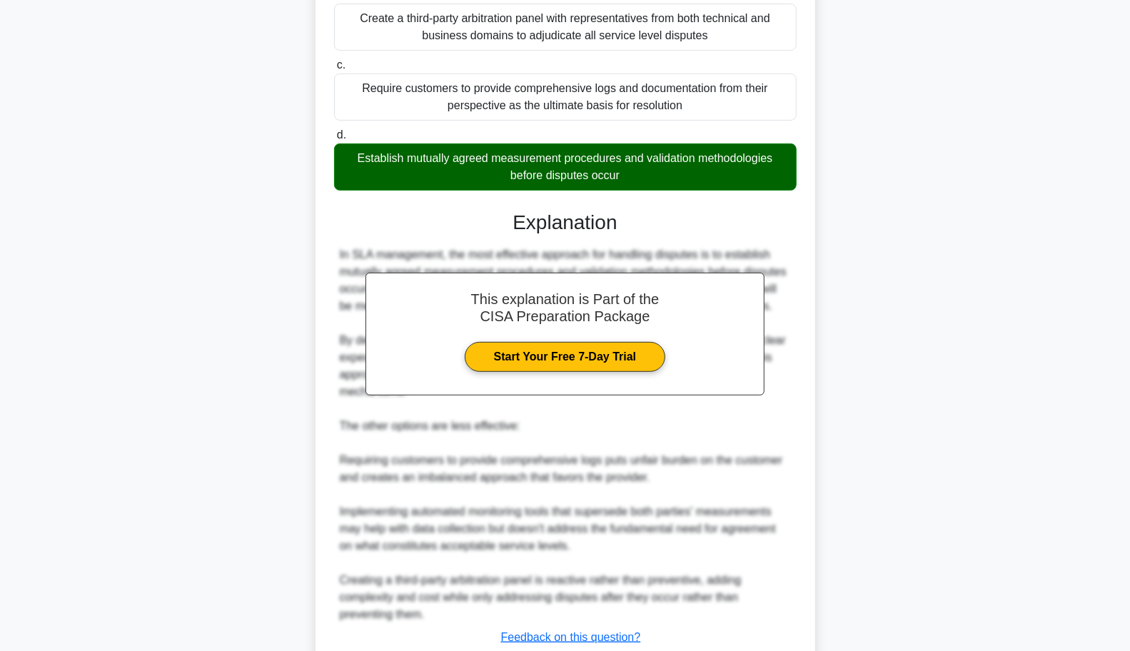
scroll to position [349, 0]
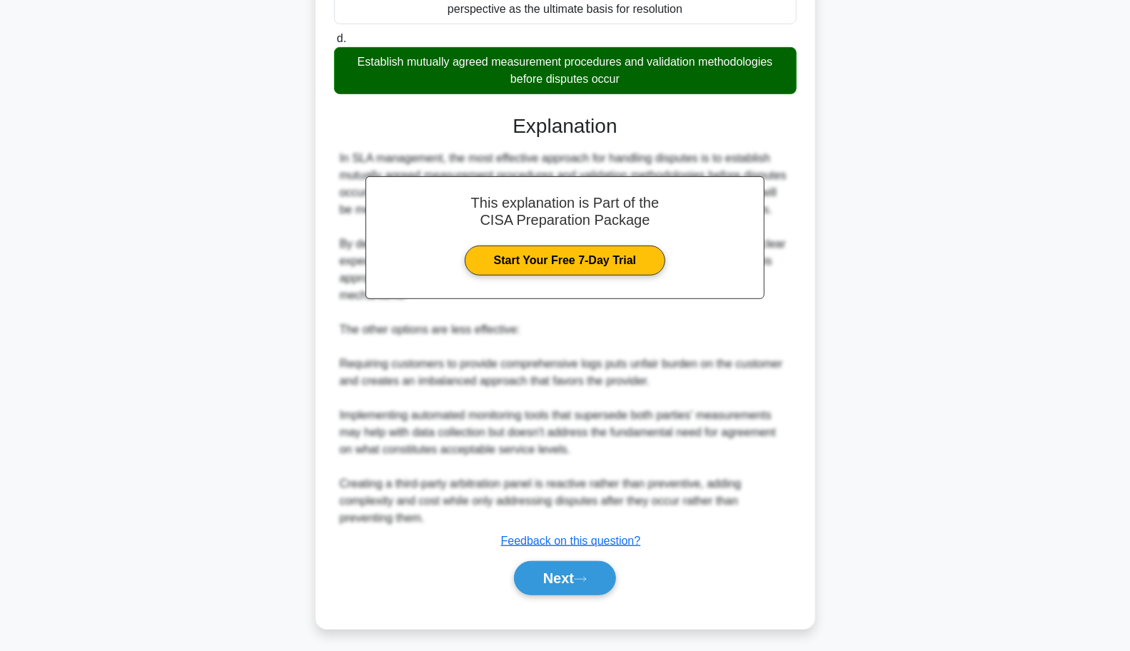
click at [571, 577] on button "Next" at bounding box center [565, 578] width 102 height 34
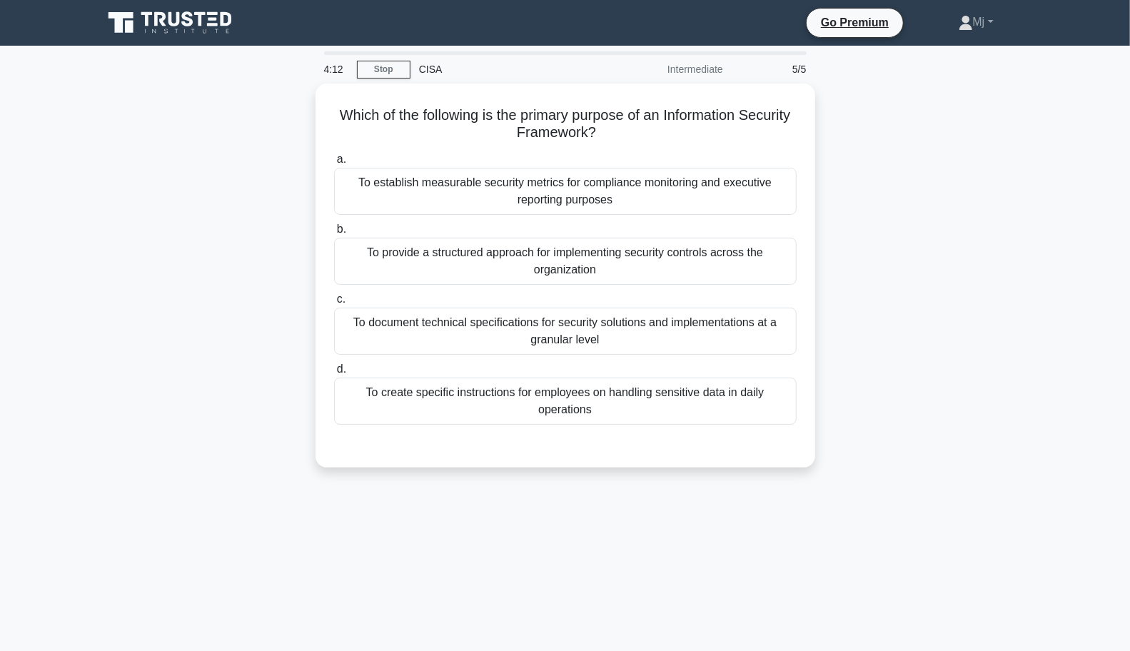
scroll to position [0, 0]
click at [755, 263] on div "To provide a structured approach for implementing security controls across the …" at bounding box center [565, 261] width 462 height 47
click at [334, 234] on input "b. To provide a structured approach for implementing security controls across t…" at bounding box center [334, 229] width 0 height 9
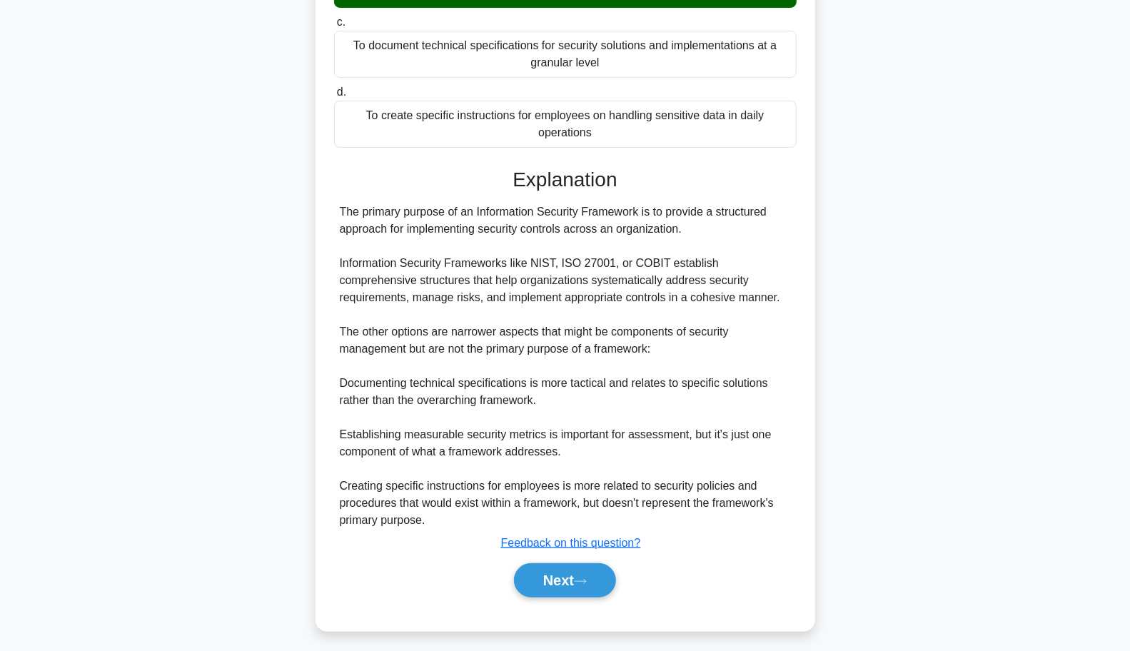
scroll to position [278, 0]
click at [566, 574] on button "Next" at bounding box center [565, 579] width 102 height 34
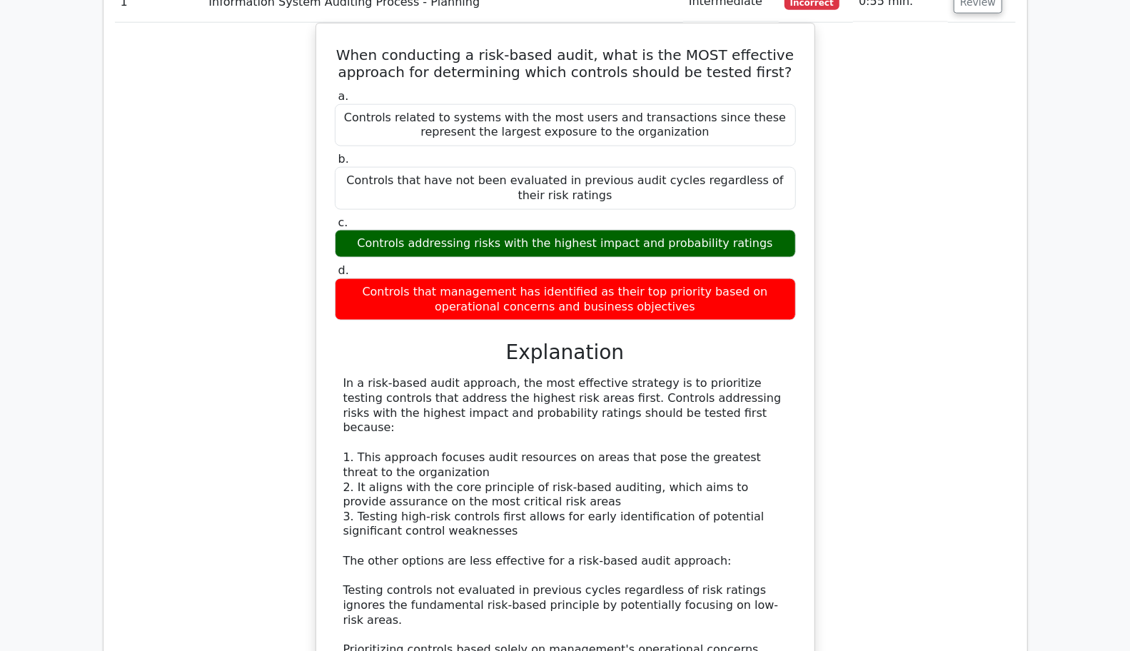
scroll to position [1155, 0]
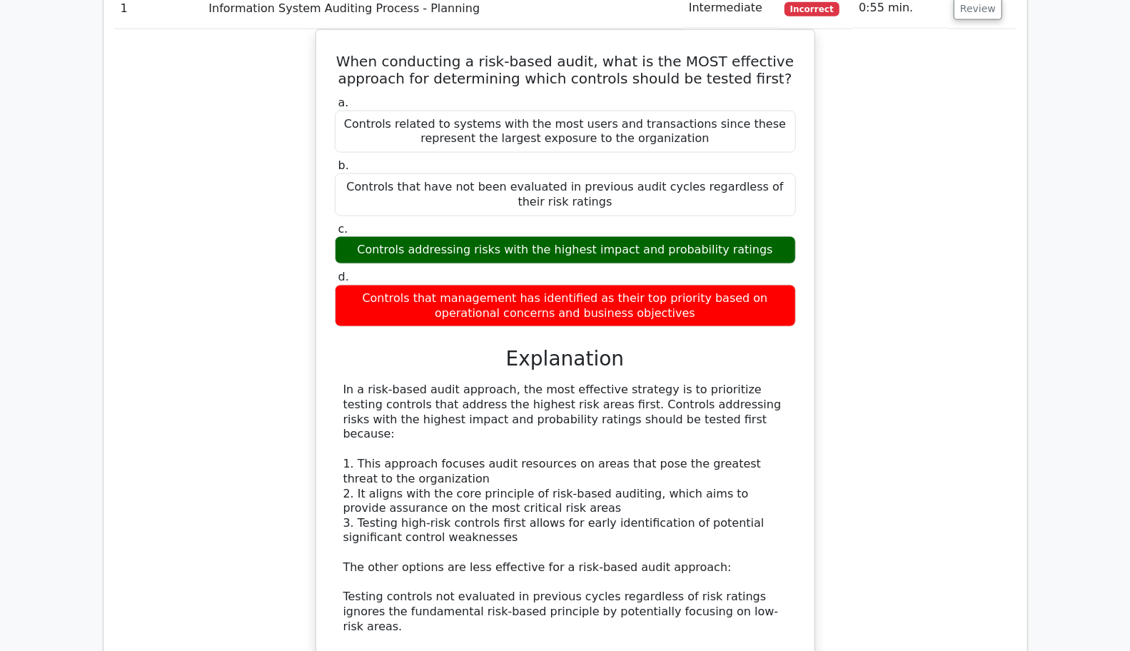
click at [811, 526] on div "When conducting a risk-based audit, what is the MOST effective approach for det…" at bounding box center [565, 428] width 500 height 799
click at [814, 554] on div "When conducting a risk-based audit, what is the MOST effective approach for det…" at bounding box center [565, 428] width 500 height 799
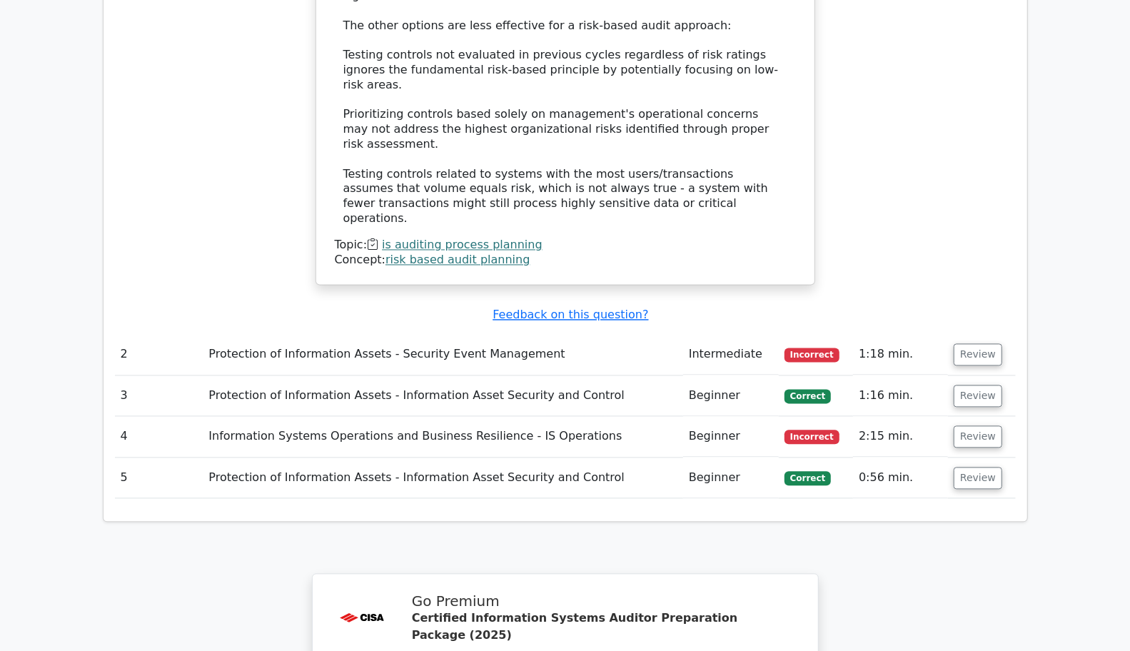
scroll to position [1695, 0]
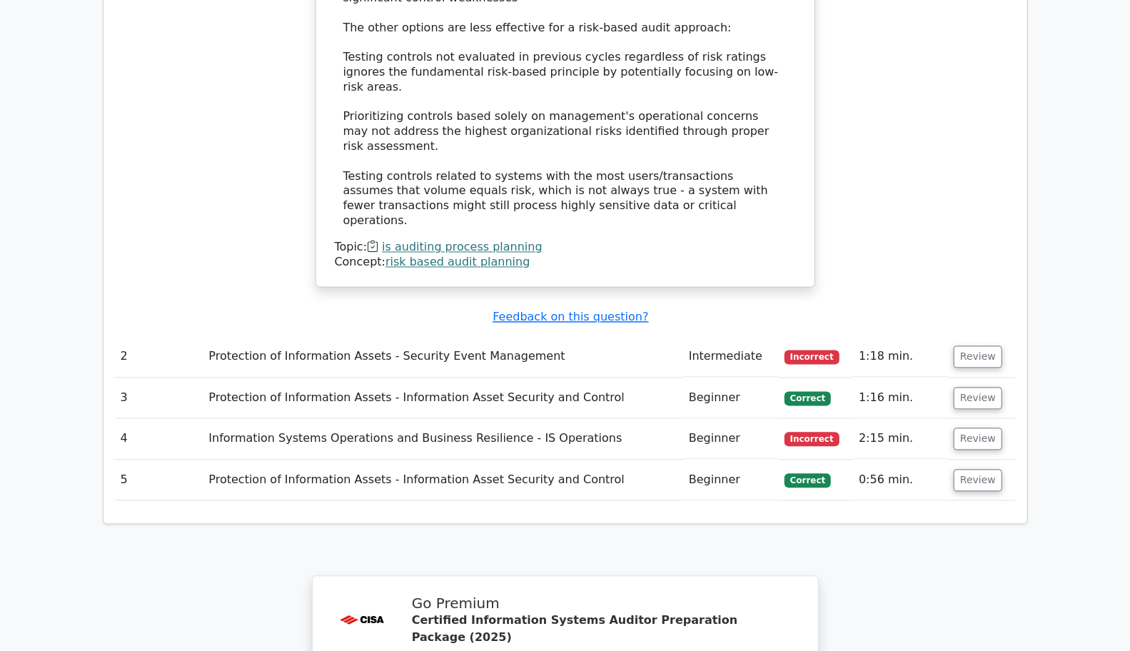
click at [970, 346] on button "Review" at bounding box center [977, 357] width 49 height 22
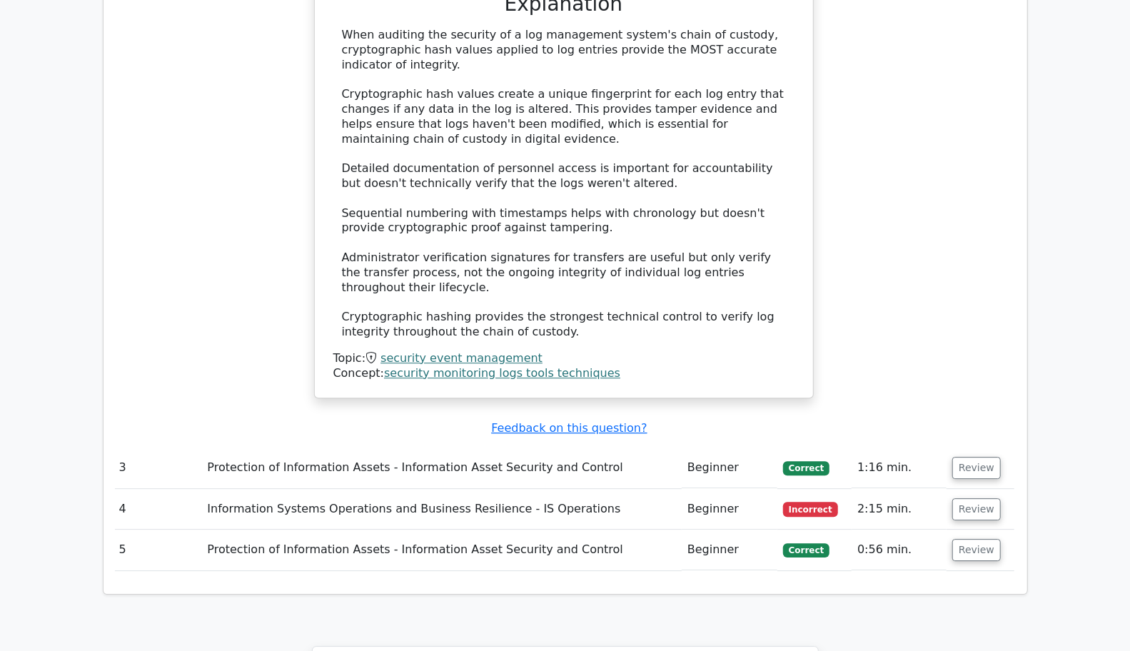
scroll to position [2413, 0]
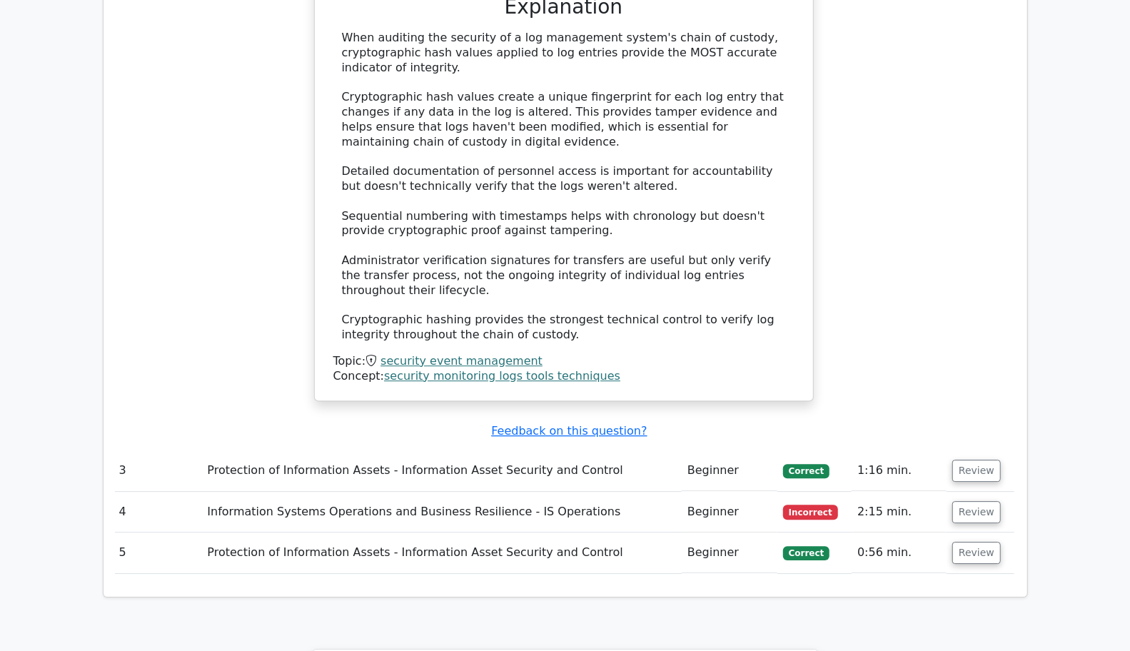
click at [972, 501] on button "Review" at bounding box center [976, 512] width 49 height 22
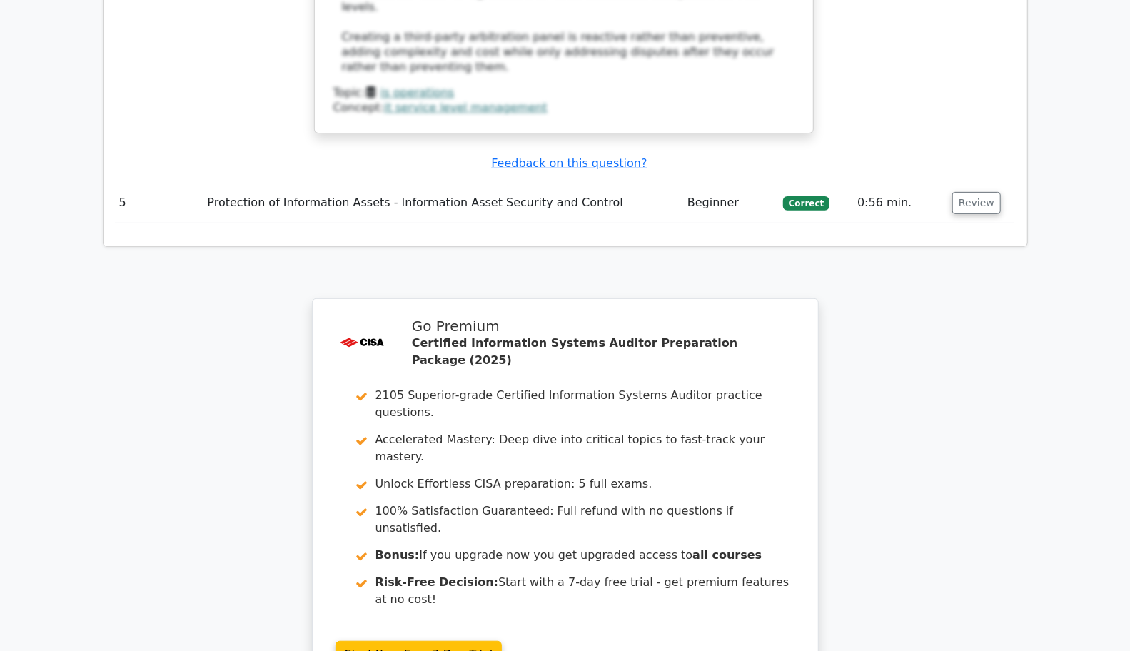
scroll to position [3614, 0]
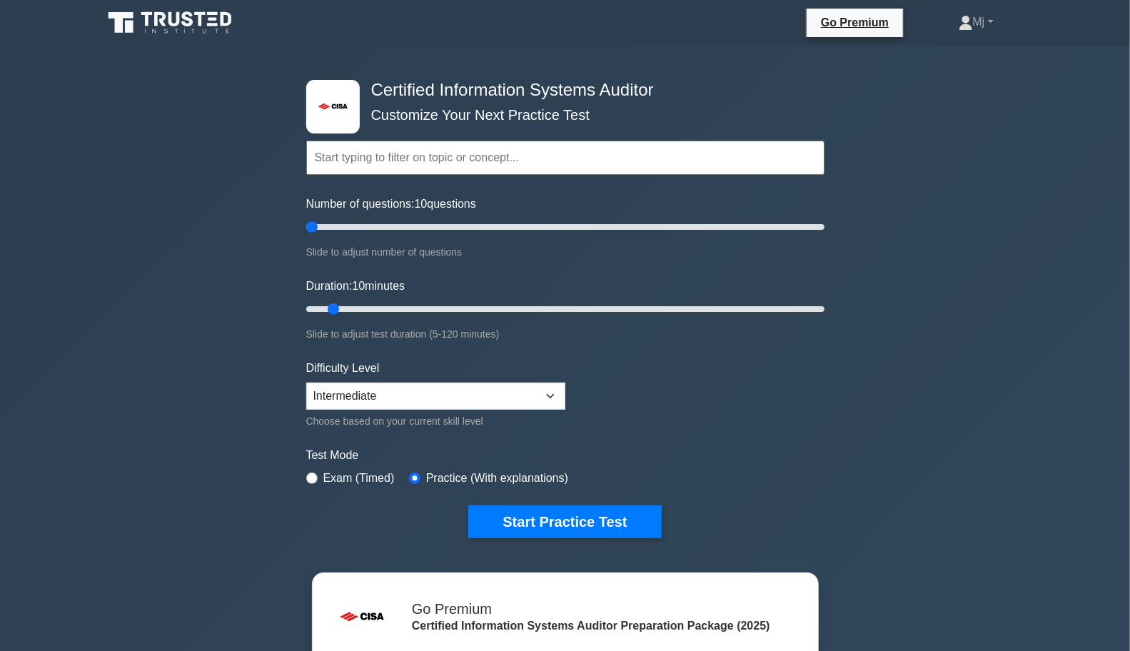
type input "5"
click at [579, 523] on button "Start Practice Test" at bounding box center [564, 521] width 193 height 33
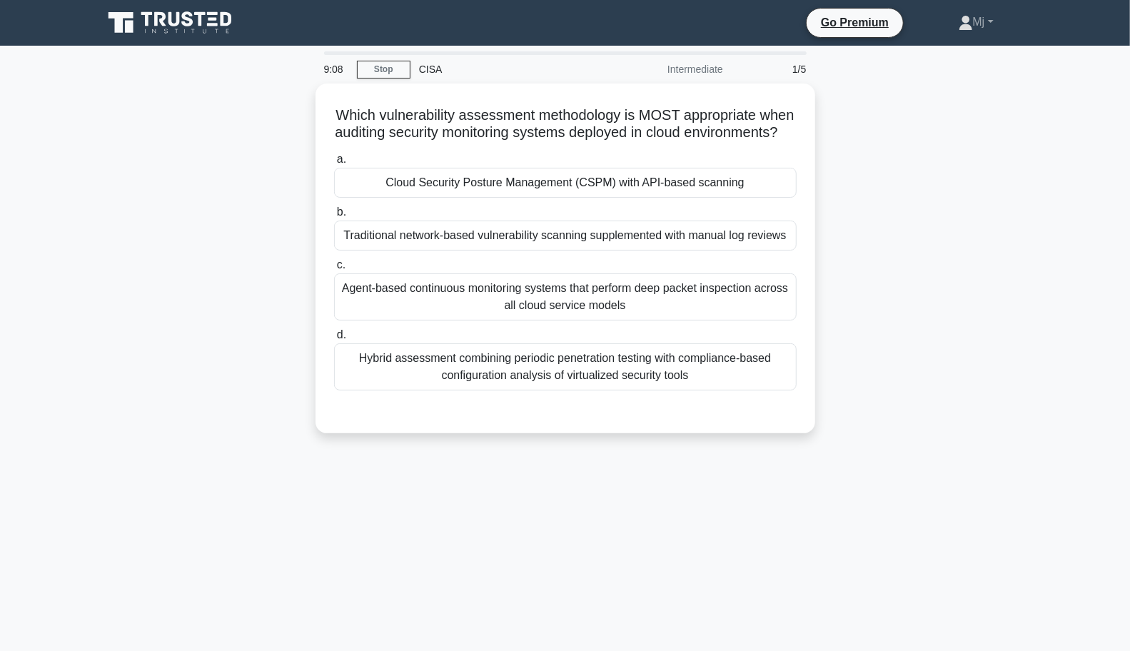
click at [700, 198] on div "Cloud Security Posture Management (CSPM) with API-based scanning" at bounding box center [565, 183] width 462 height 30
click at [334, 164] on input "a. Cloud Security Posture Management (CSPM) with API-based scanning" at bounding box center [334, 159] width 0 height 9
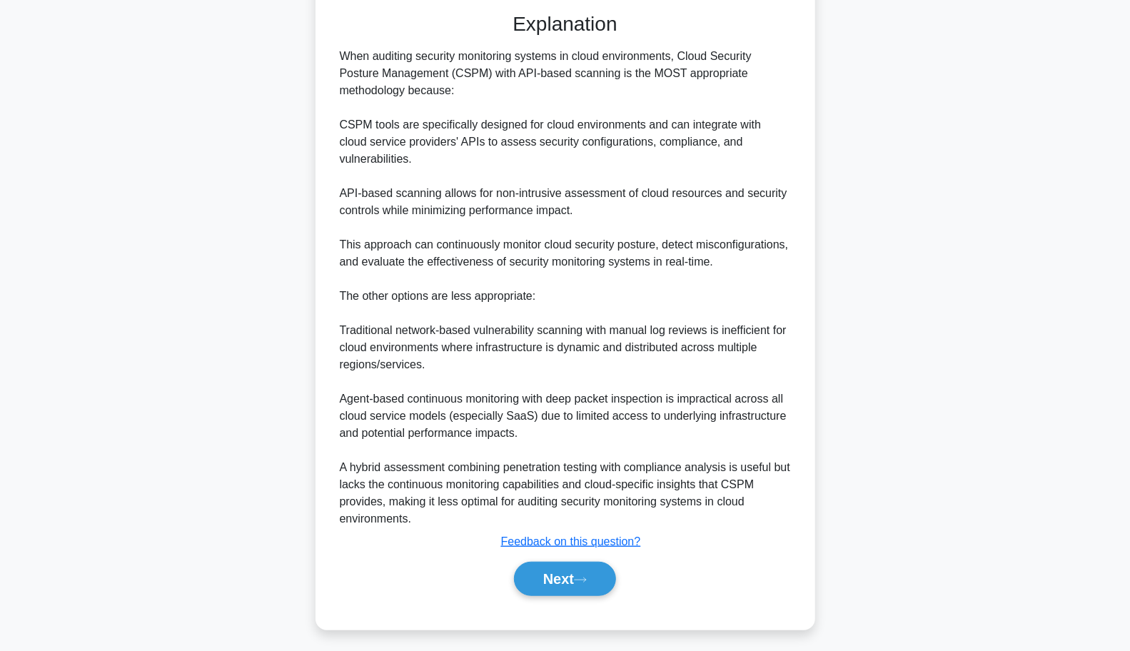
scroll to position [396, 0]
click at [571, 568] on button "Next" at bounding box center [565, 581] width 102 height 34
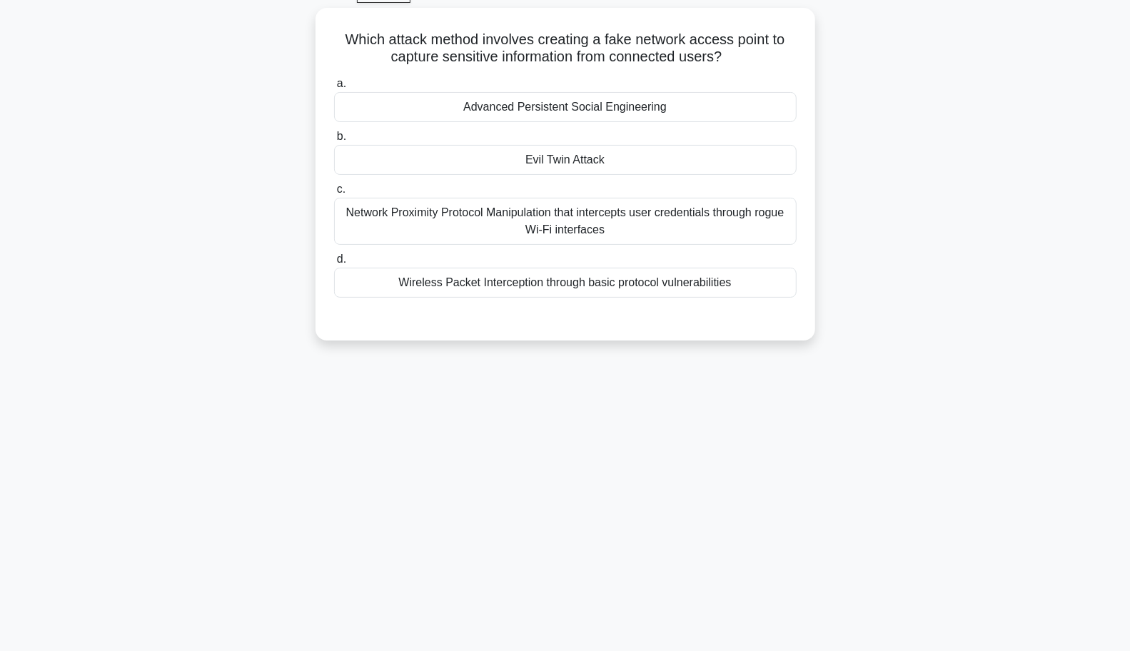
scroll to position [0, 0]
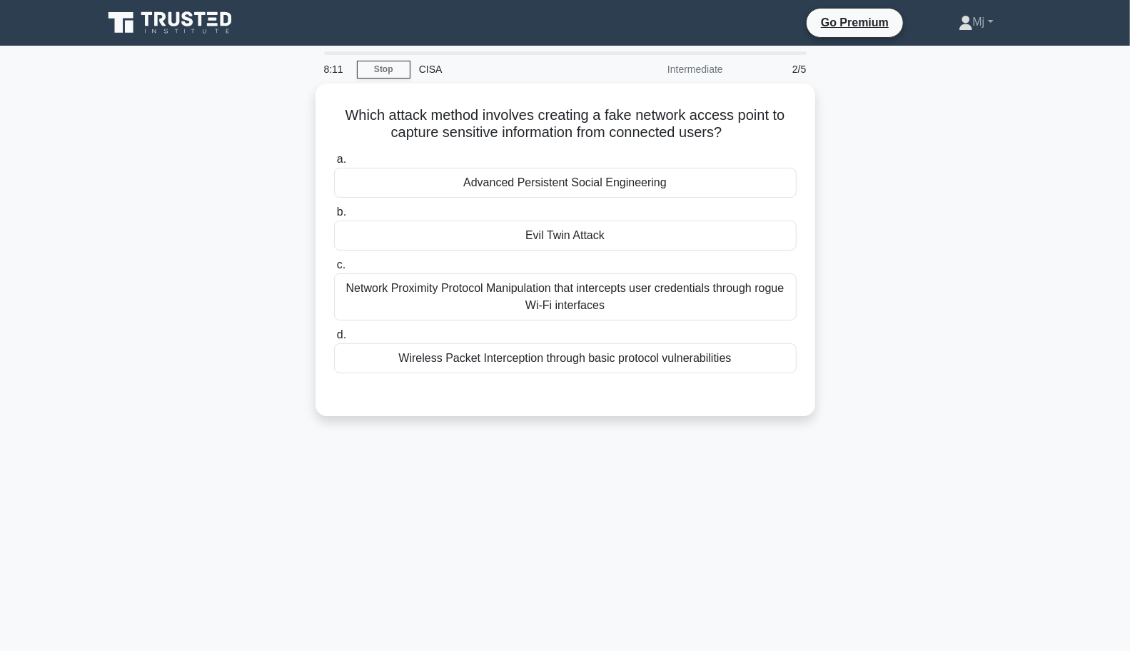
click at [761, 313] on div "Network Proximity Protocol Manipulation that intercepts user credentials throug…" at bounding box center [565, 296] width 462 height 47
click at [334, 270] on input "c. Network Proximity Protocol Manipulation that intercepts user credentials thr…" at bounding box center [334, 264] width 0 height 9
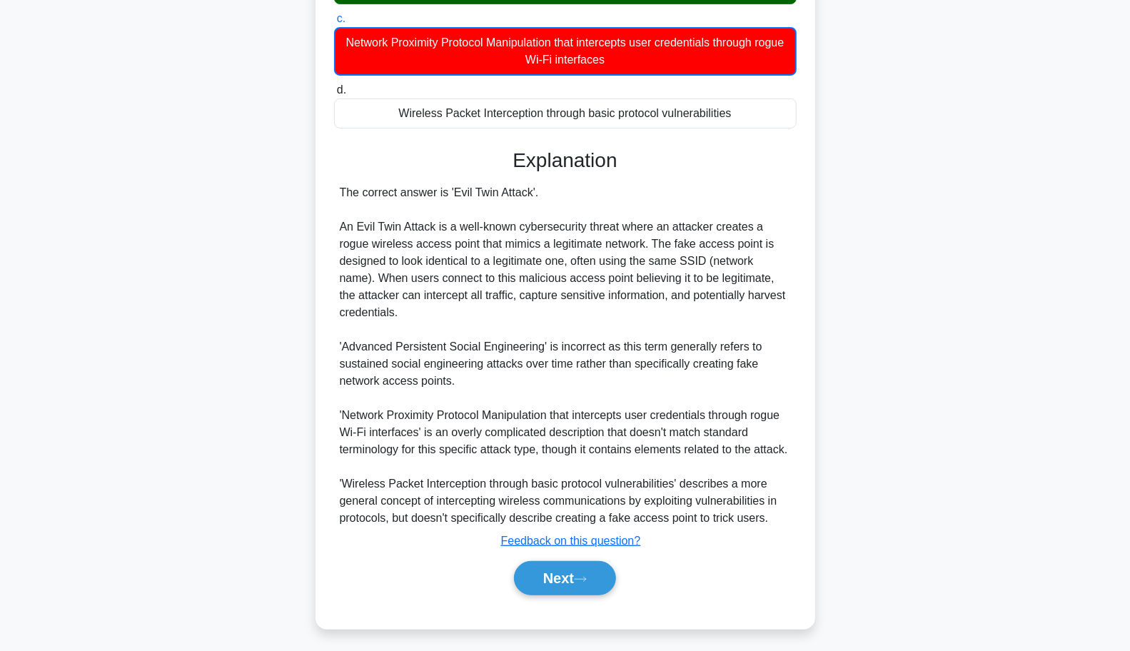
scroll to position [241, 0]
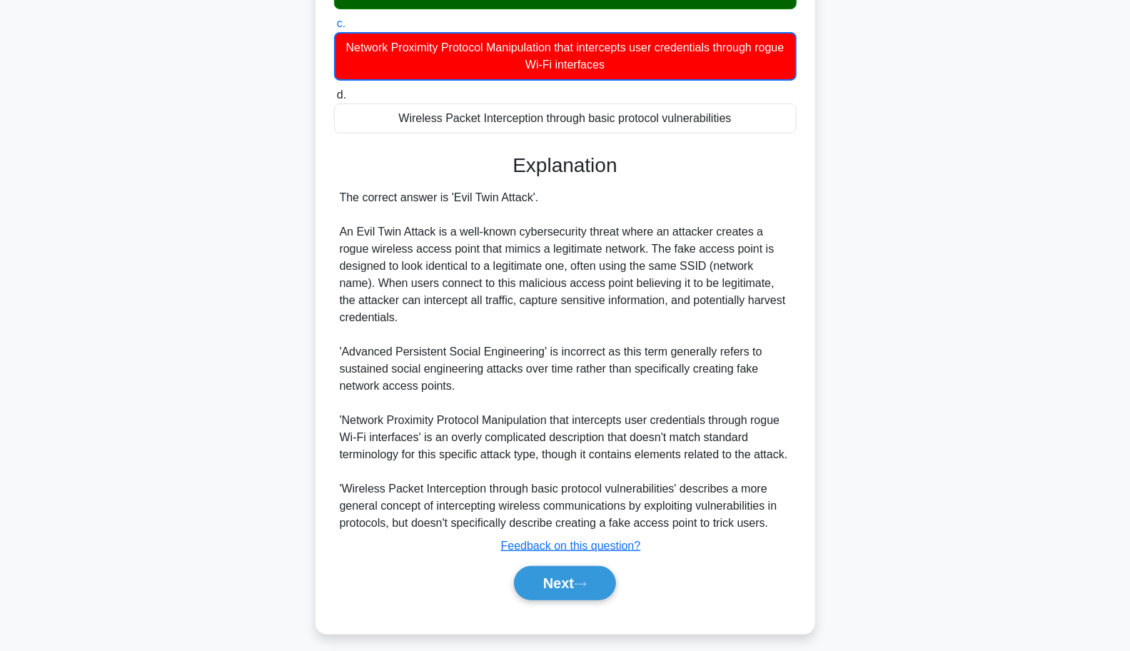
click at [572, 582] on button "Next" at bounding box center [565, 583] width 102 height 34
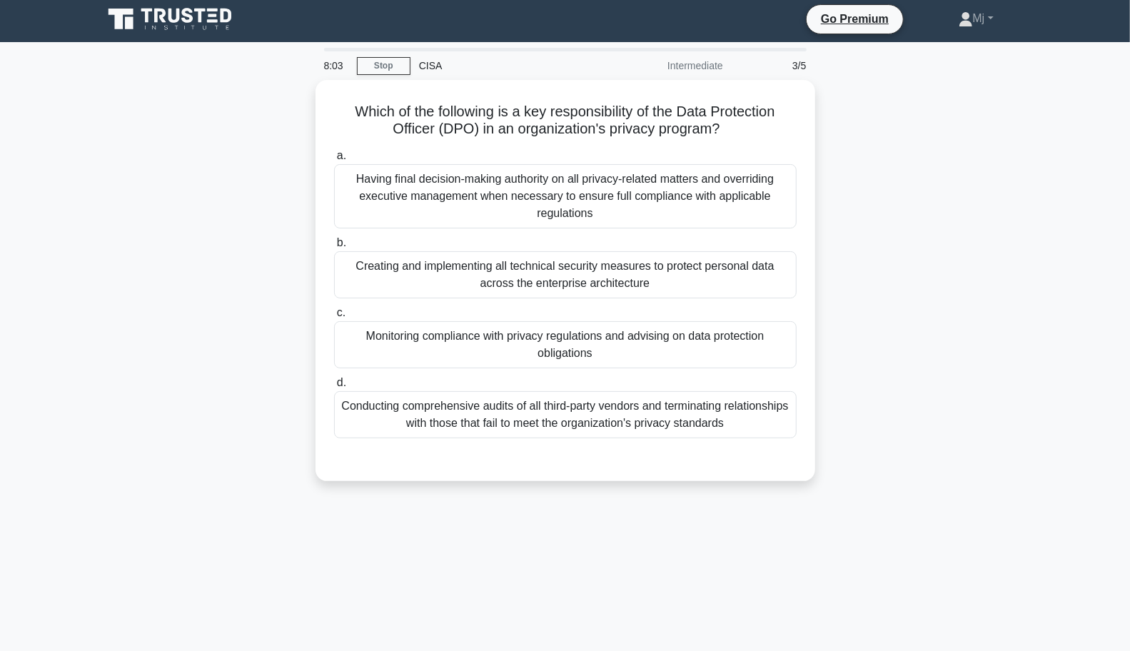
scroll to position [0, 0]
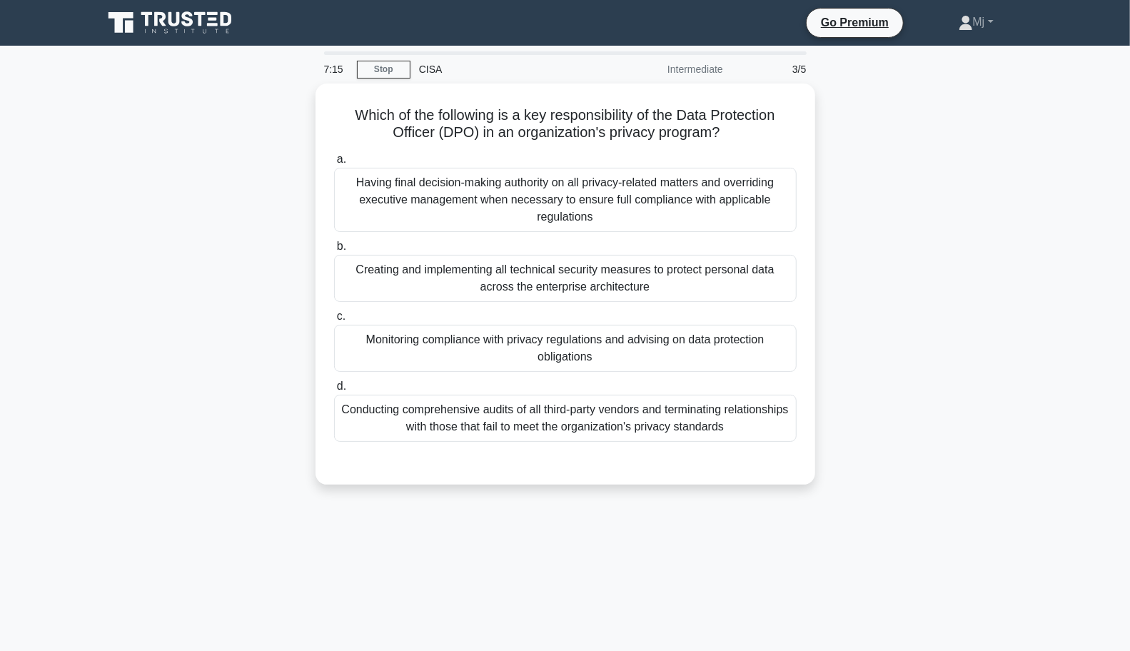
click at [744, 280] on div "Creating and implementing all technical security measures to protect personal d…" at bounding box center [565, 278] width 462 height 47
click at [334, 251] on input "b. Creating and implementing all technical security measures to protect persona…" at bounding box center [334, 246] width 0 height 9
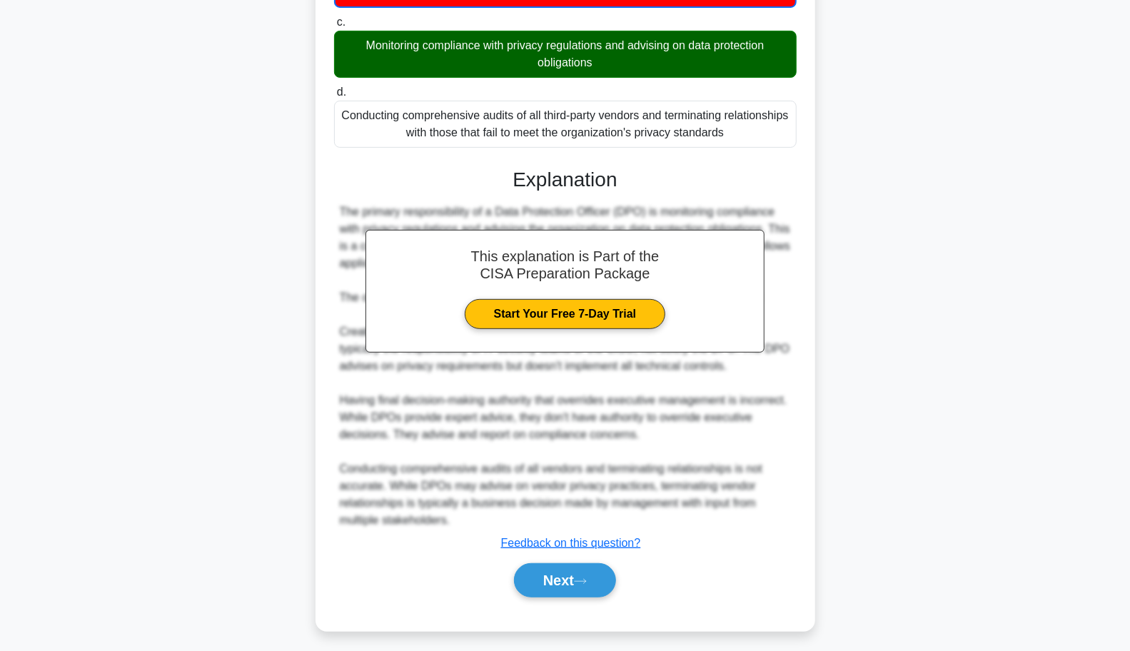
click at [586, 579] on icon at bounding box center [579, 581] width 11 height 4
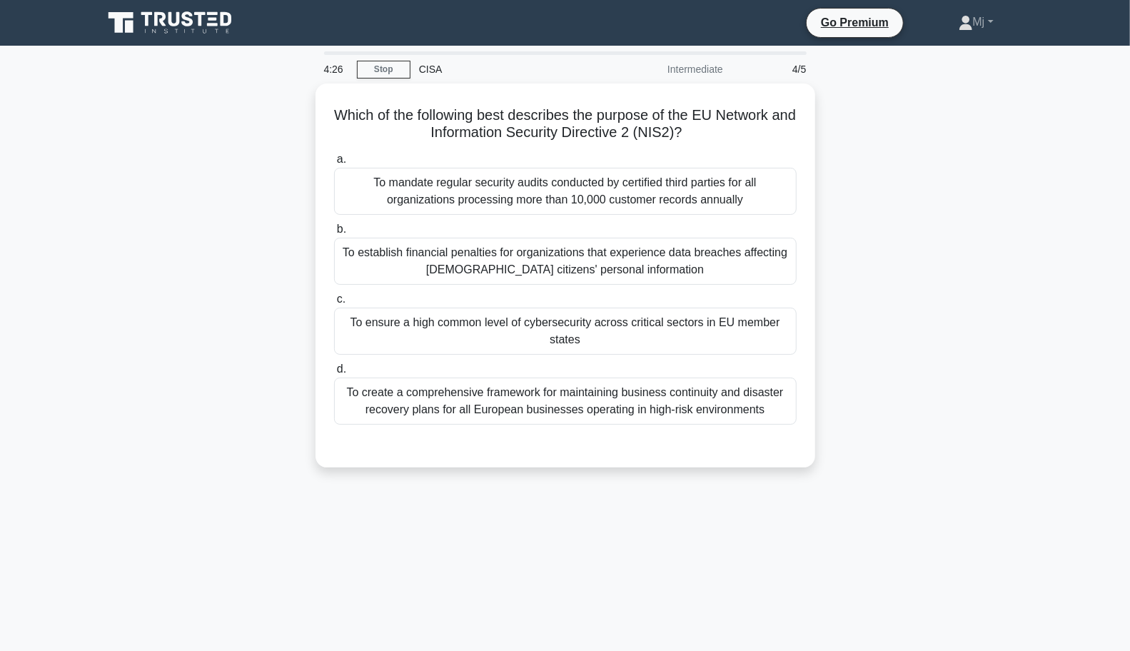
click at [734, 402] on div "To create a comprehensive framework for maintaining business continuity and dis…" at bounding box center [565, 400] width 462 height 47
click at [334, 374] on input "d. To create a comprehensive framework for maintaining business continuity and …" at bounding box center [334, 369] width 0 height 9
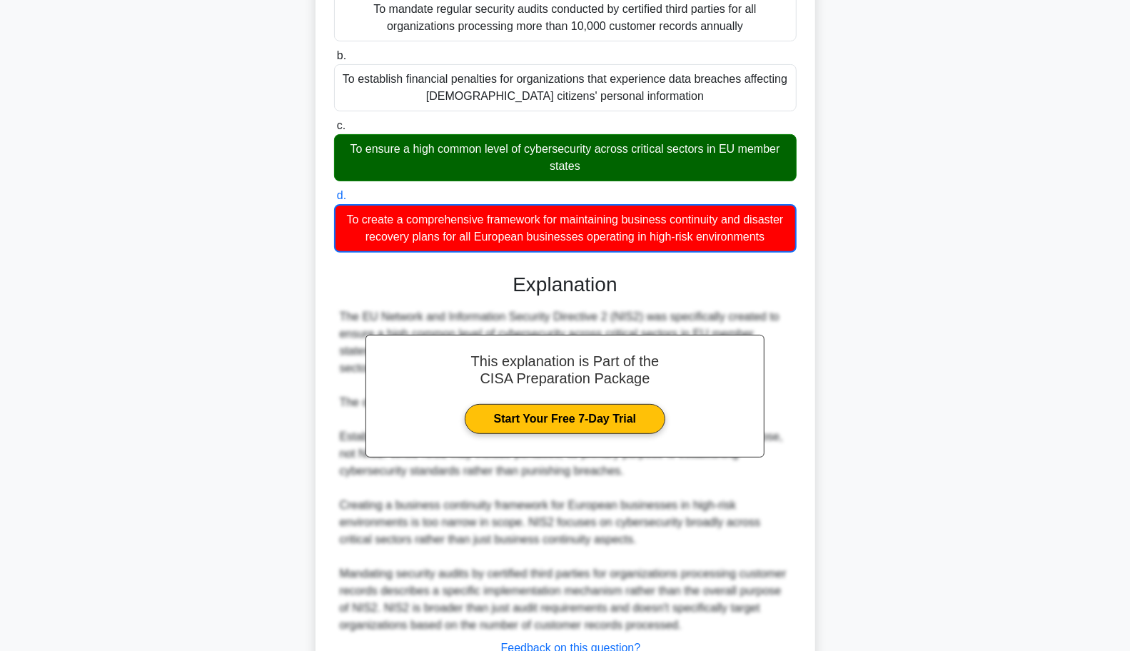
scroll to position [280, 0]
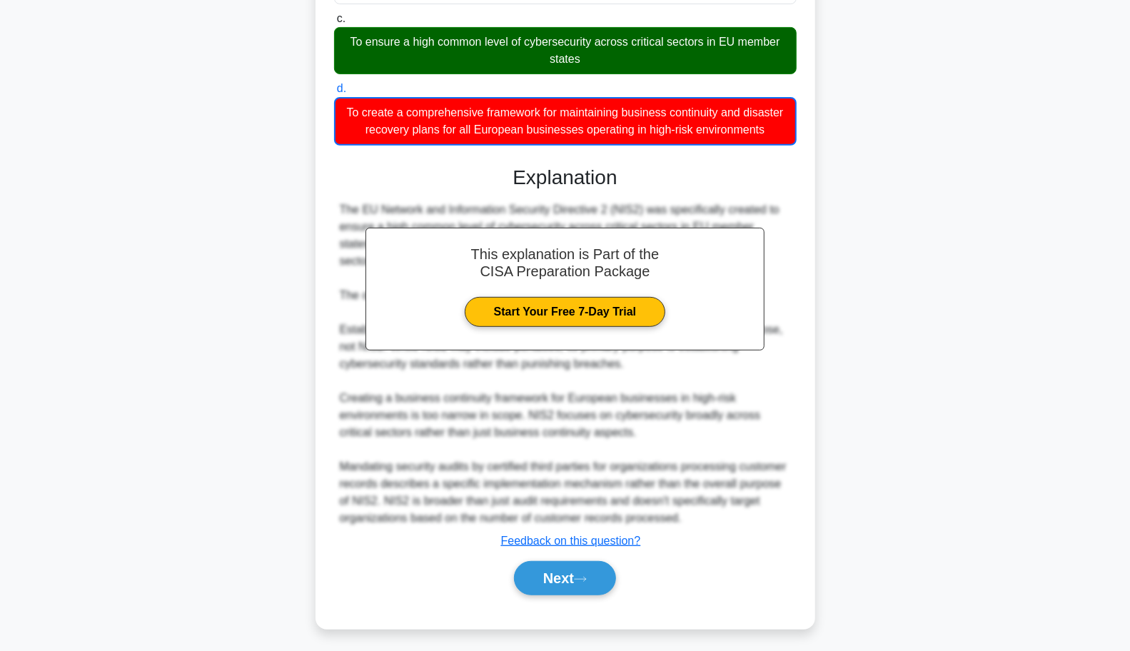
click at [578, 573] on button "Next" at bounding box center [565, 578] width 102 height 34
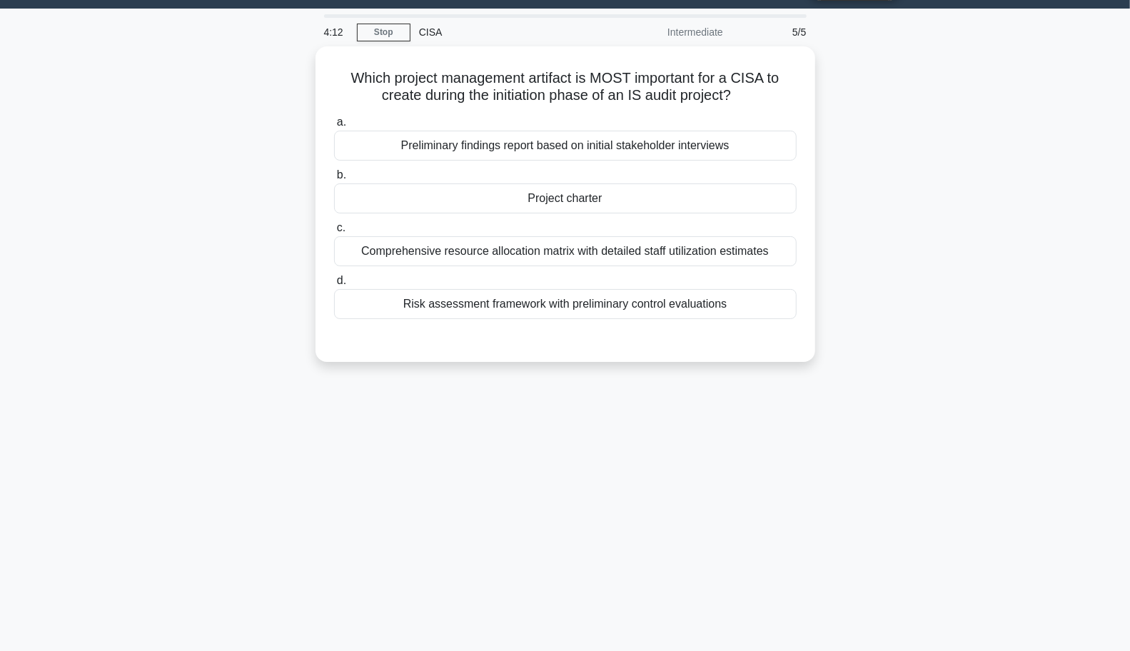
scroll to position [0, 0]
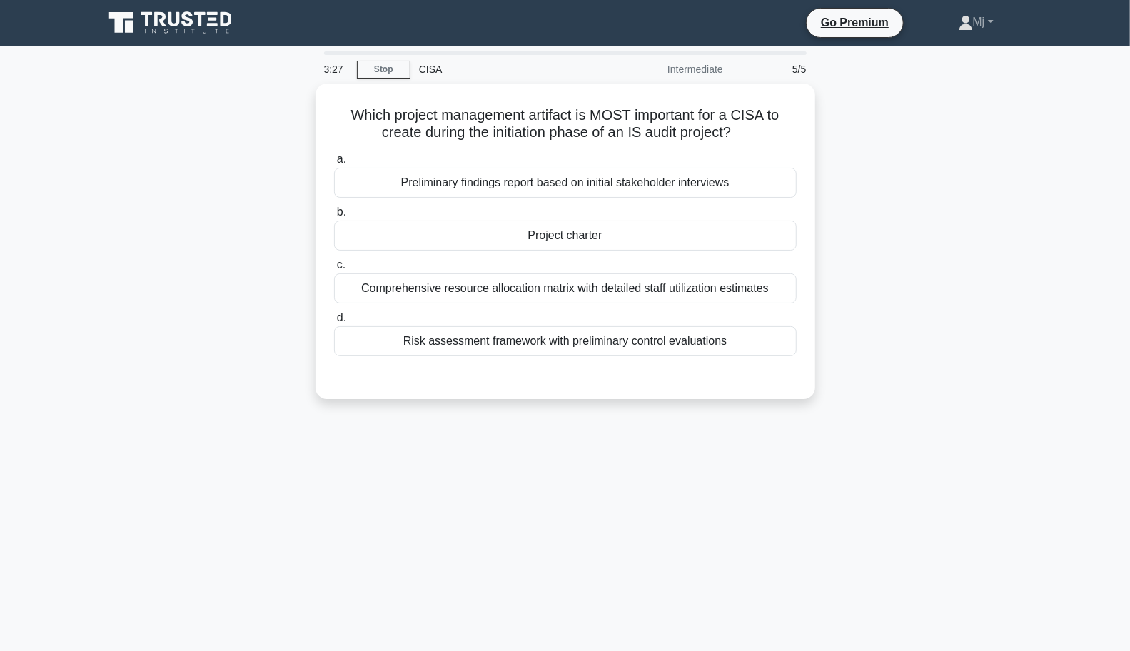
click at [592, 238] on div "Project charter" at bounding box center [565, 236] width 462 height 30
click at [334, 217] on input "b. Project charter" at bounding box center [334, 212] width 0 height 9
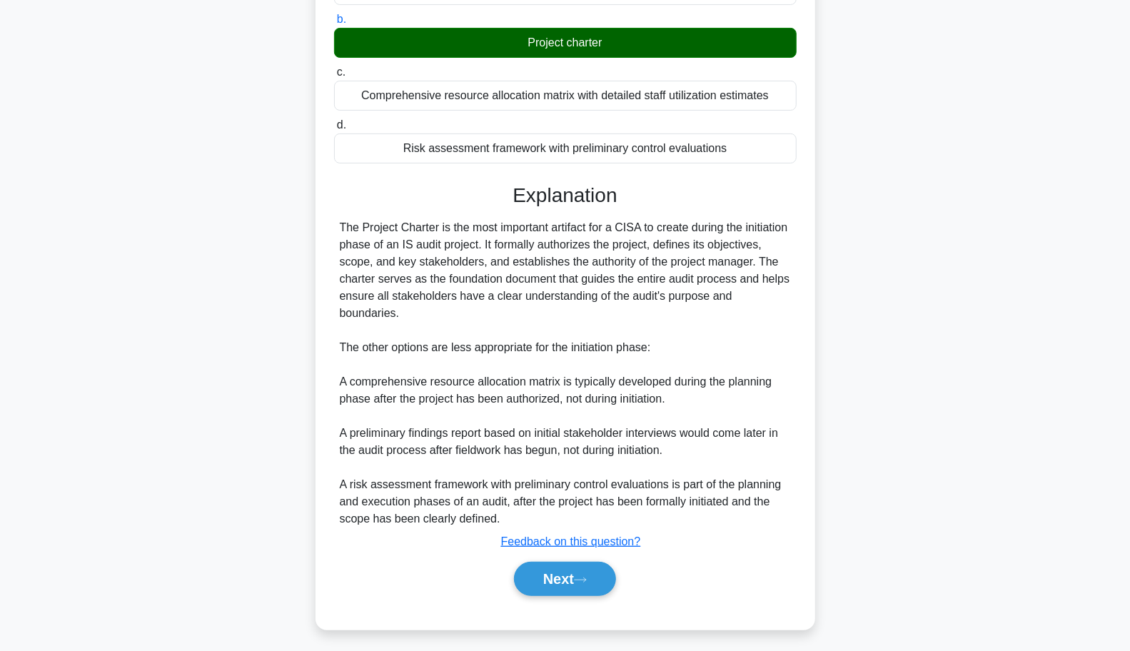
scroll to position [190, 0]
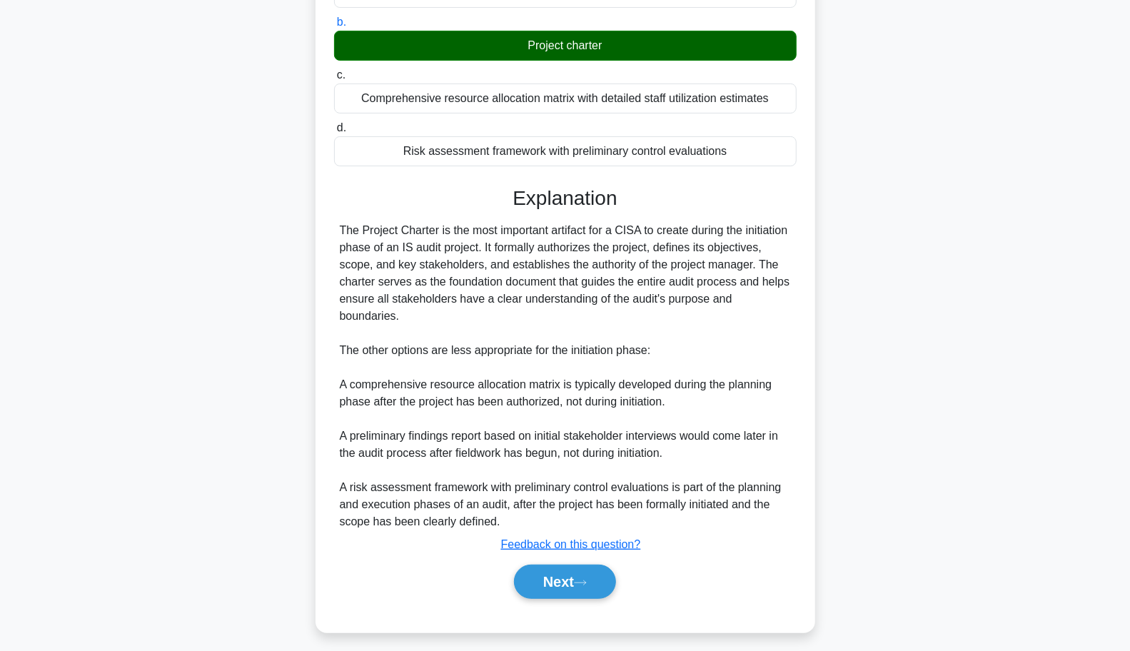
click at [558, 581] on button "Next" at bounding box center [565, 581] width 102 height 34
